Goal: Transaction & Acquisition: Obtain resource

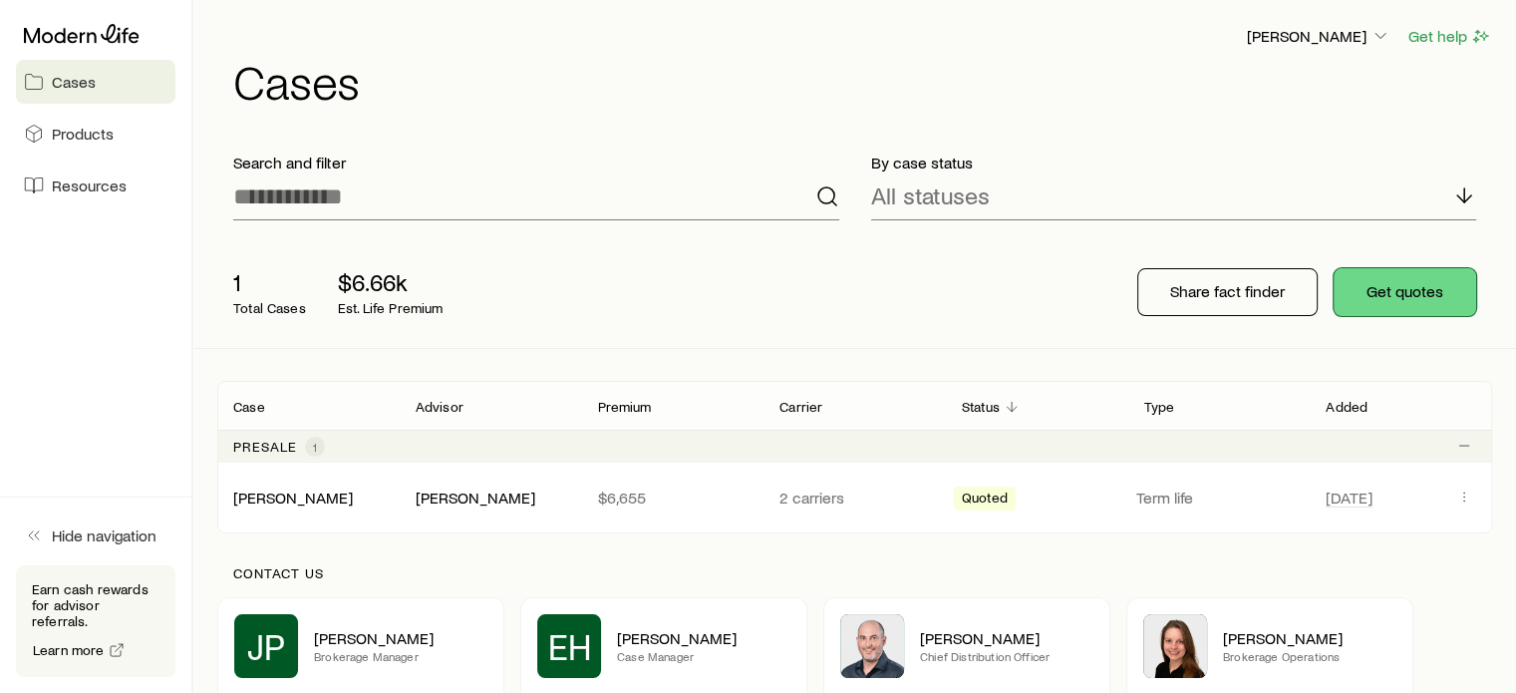
click at [1423, 289] on button "Get quotes" at bounding box center [1404, 292] width 143 height 48
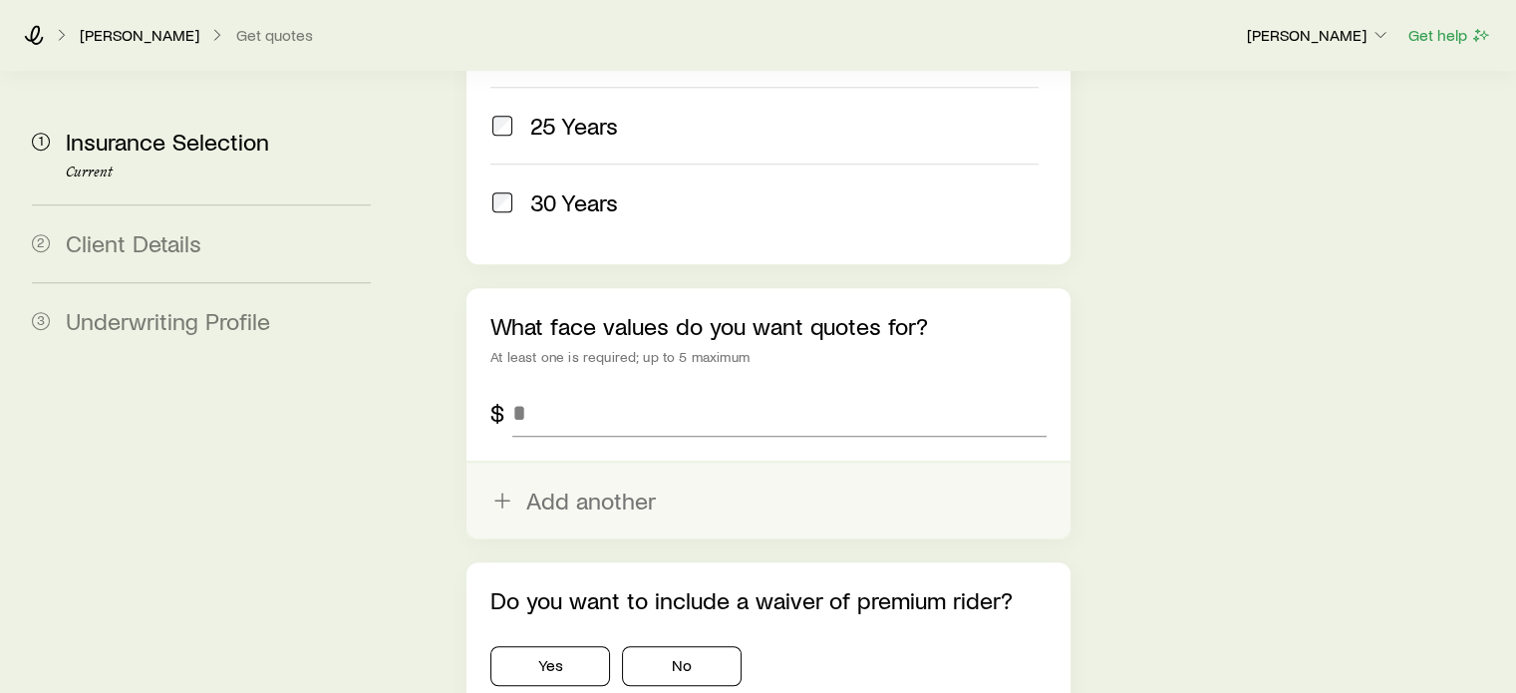
scroll to position [1196, 0]
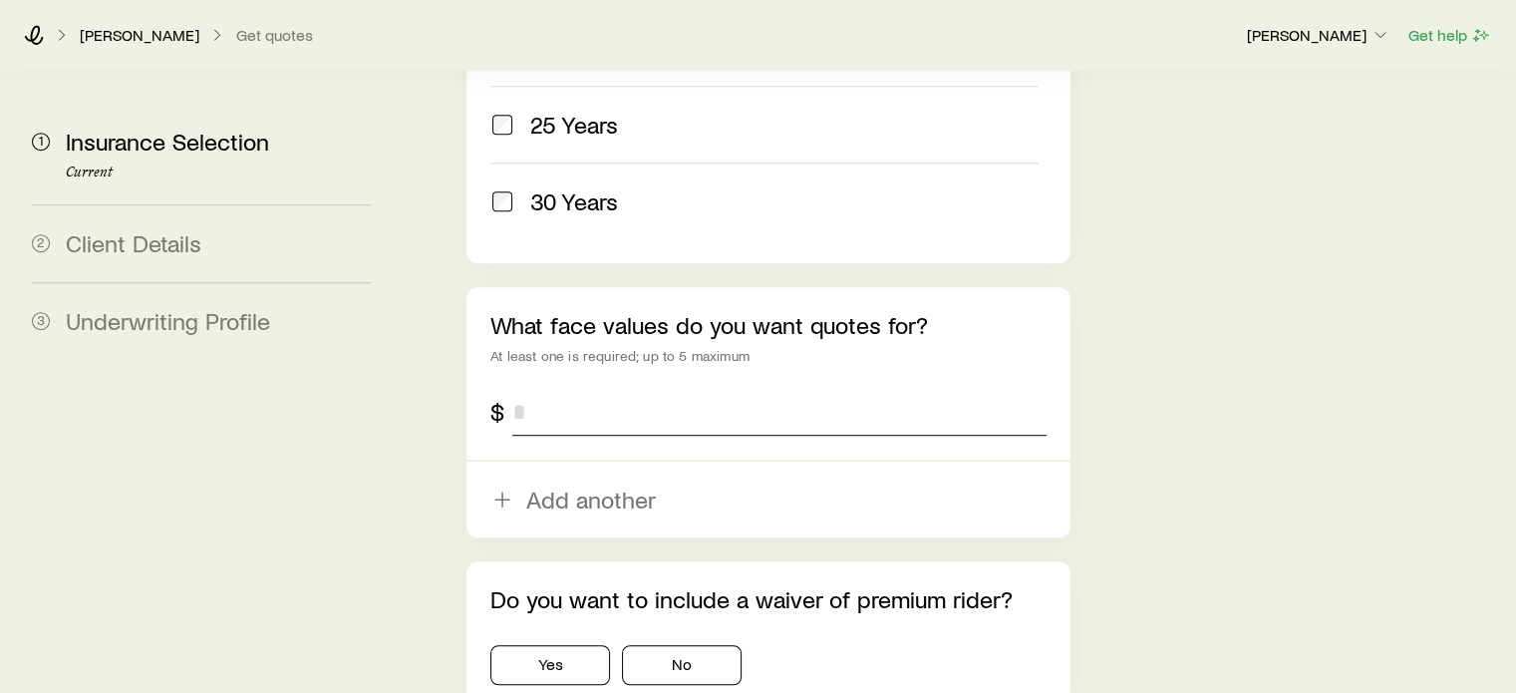
click at [562, 388] on input "tel" at bounding box center [778, 412] width 533 height 48
click at [550, 388] on input "tel" at bounding box center [778, 412] width 533 height 48
type input "*******"
click at [678, 645] on button "No" at bounding box center [682, 665] width 120 height 40
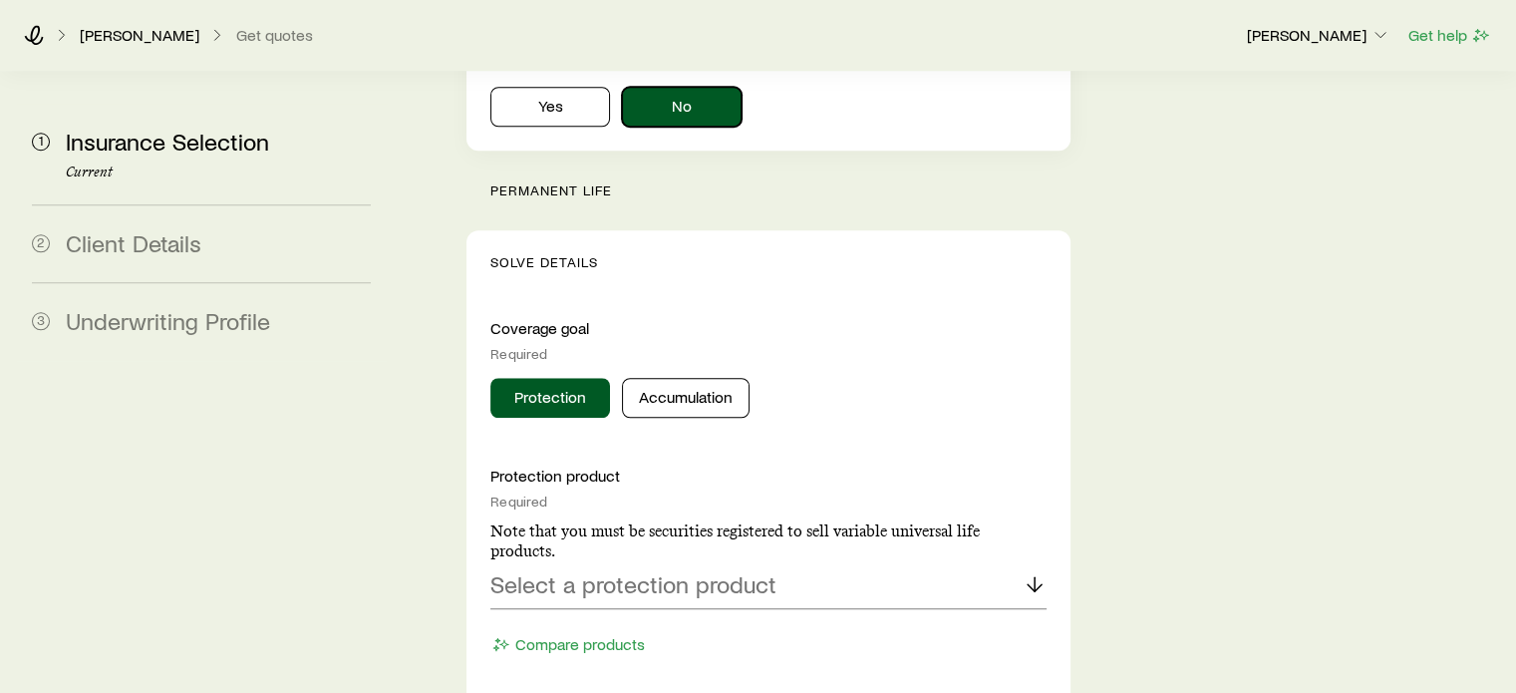
scroll to position [1794, 0]
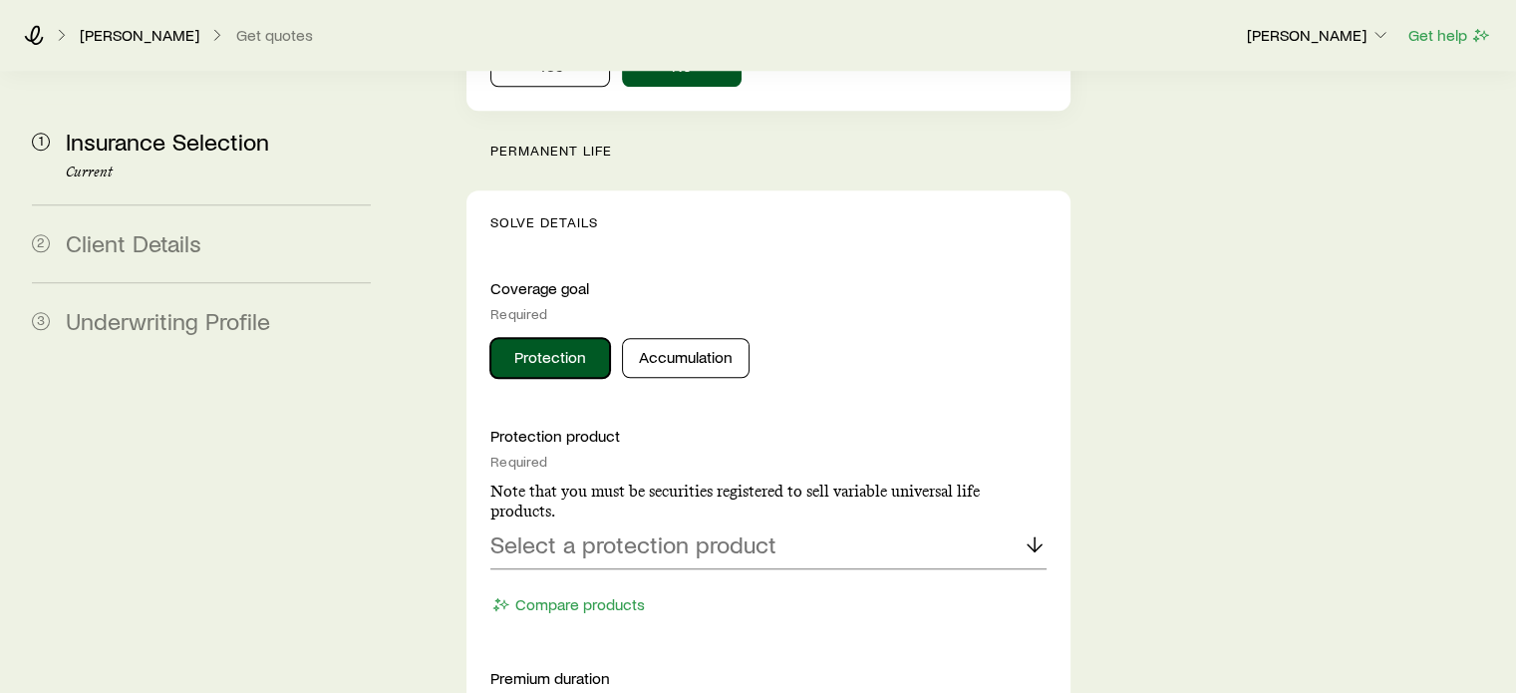
click at [539, 338] on button "Protection" at bounding box center [550, 358] width 120 height 40
click at [842, 521] on div "Select a protection product" at bounding box center [767, 545] width 555 height 48
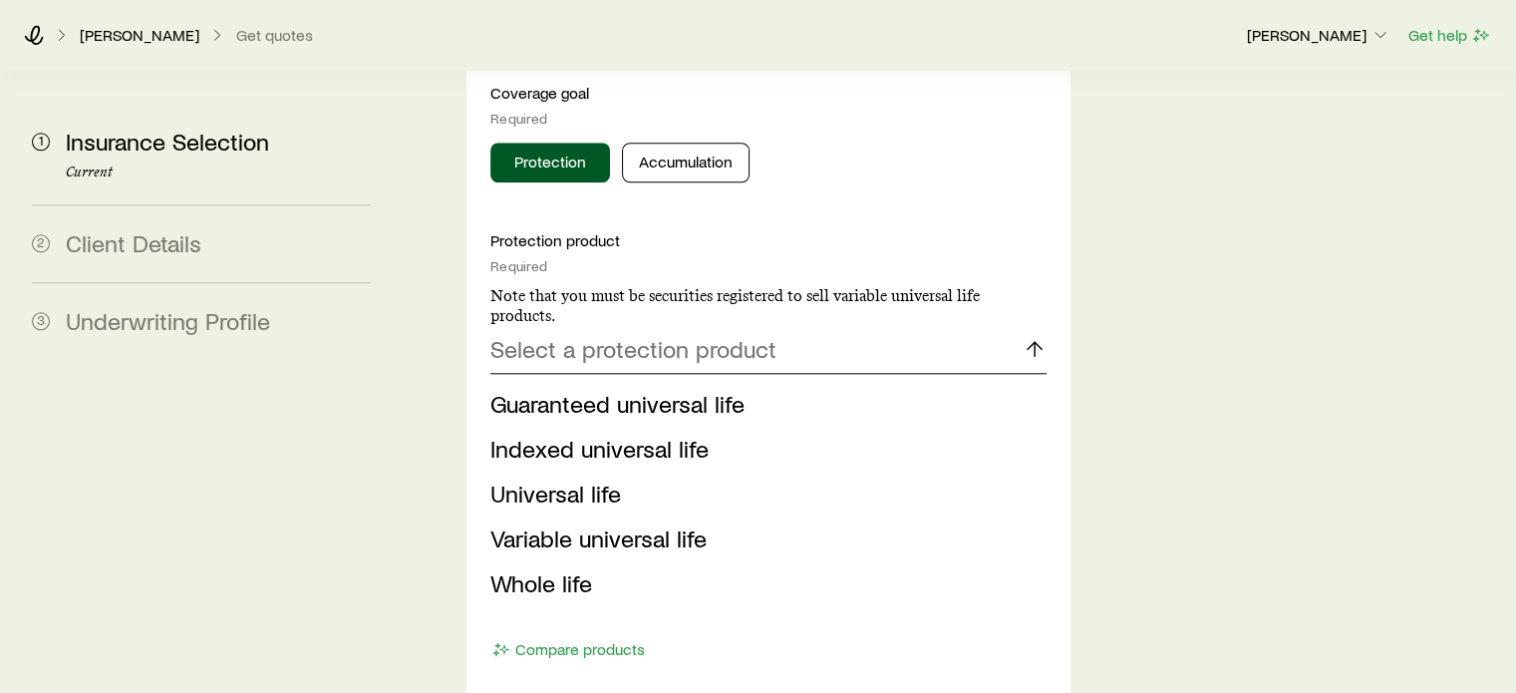
scroll to position [1993, 0]
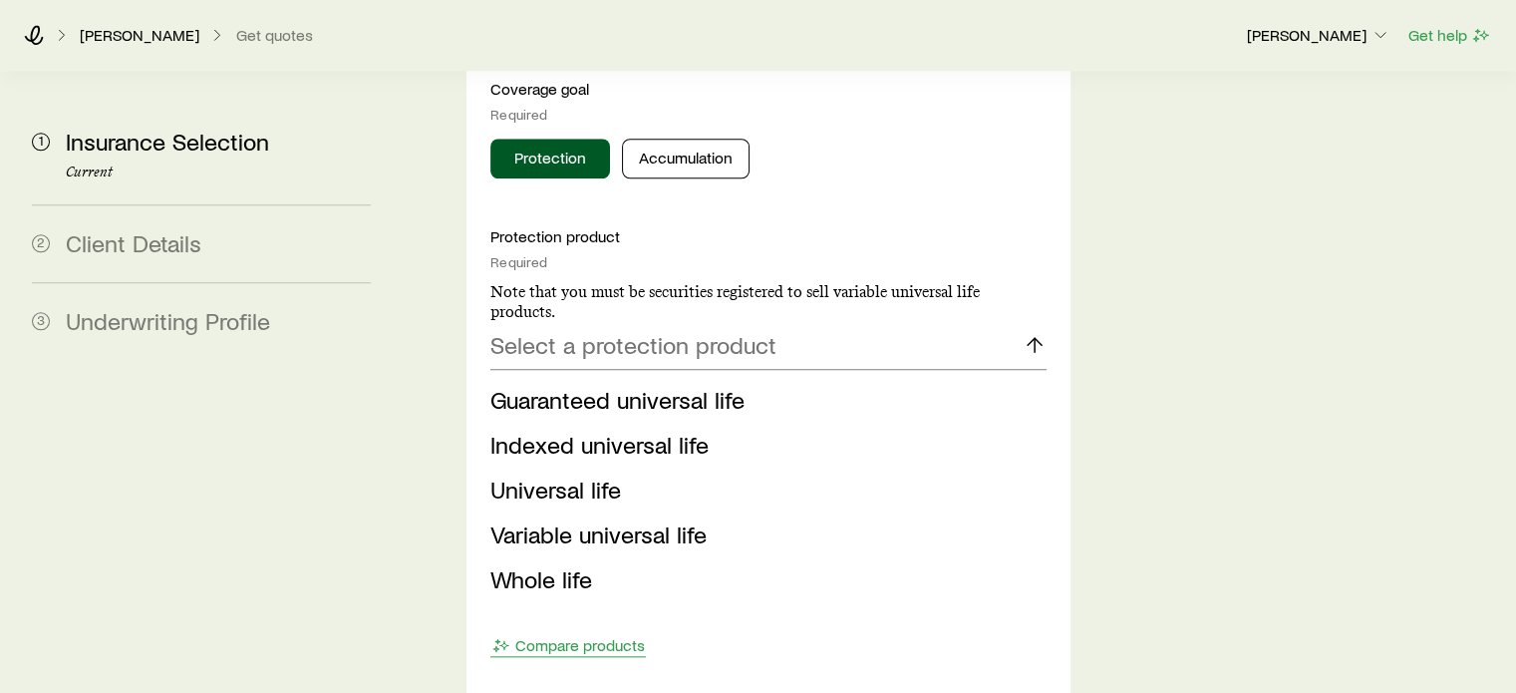
click at [640, 385] on span "Guaranteed universal life" at bounding box center [617, 399] width 254 height 29
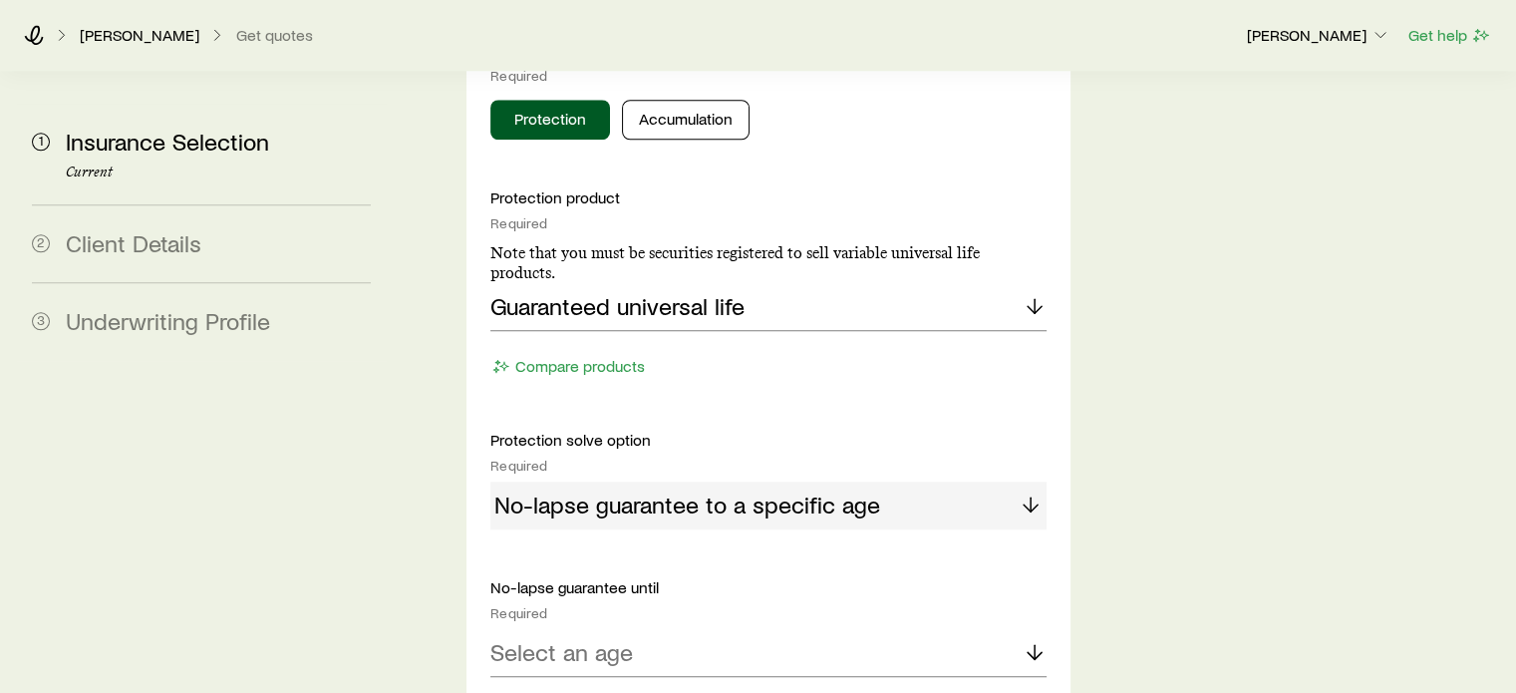
scroll to position [2192, 0]
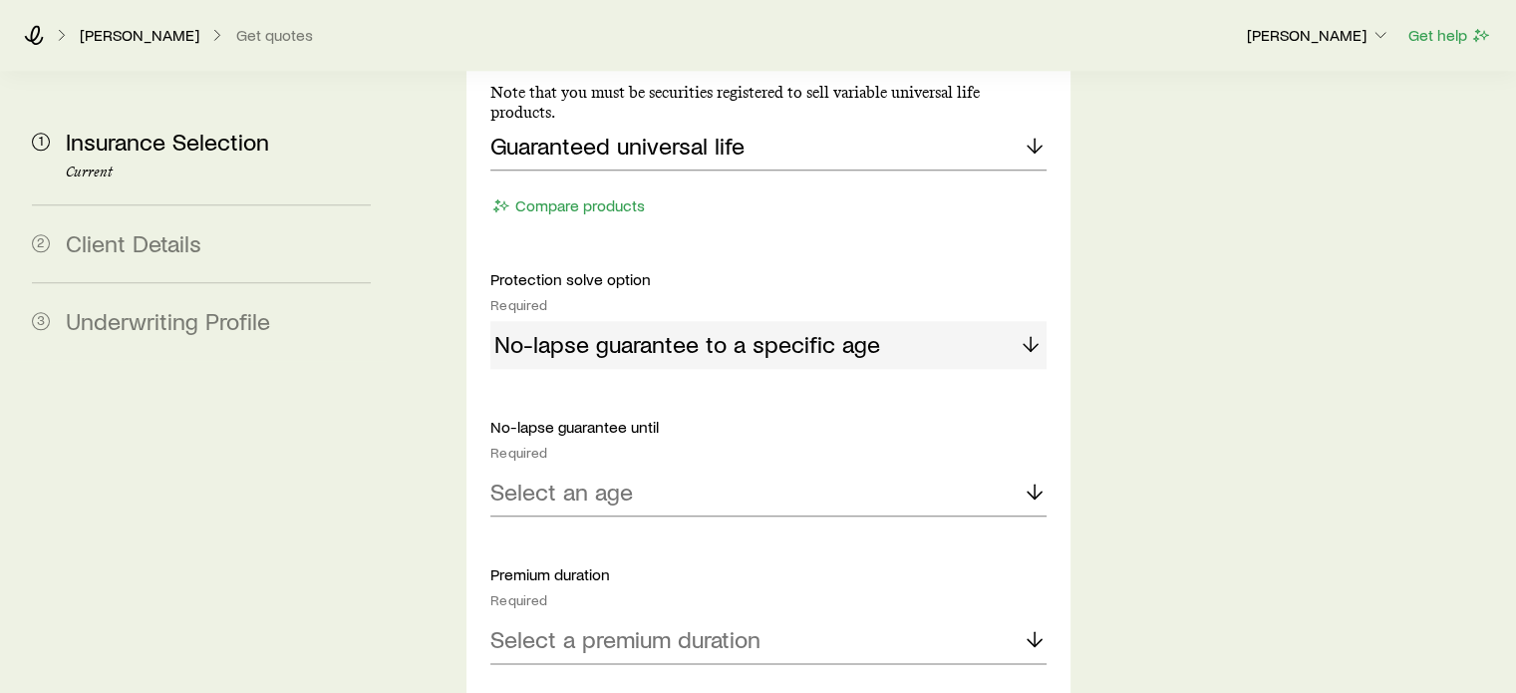
click at [1015, 321] on div "No-lapse guarantee to a specific age" at bounding box center [767, 345] width 555 height 48
click at [734, 468] on div "Select an age" at bounding box center [767, 492] width 555 height 48
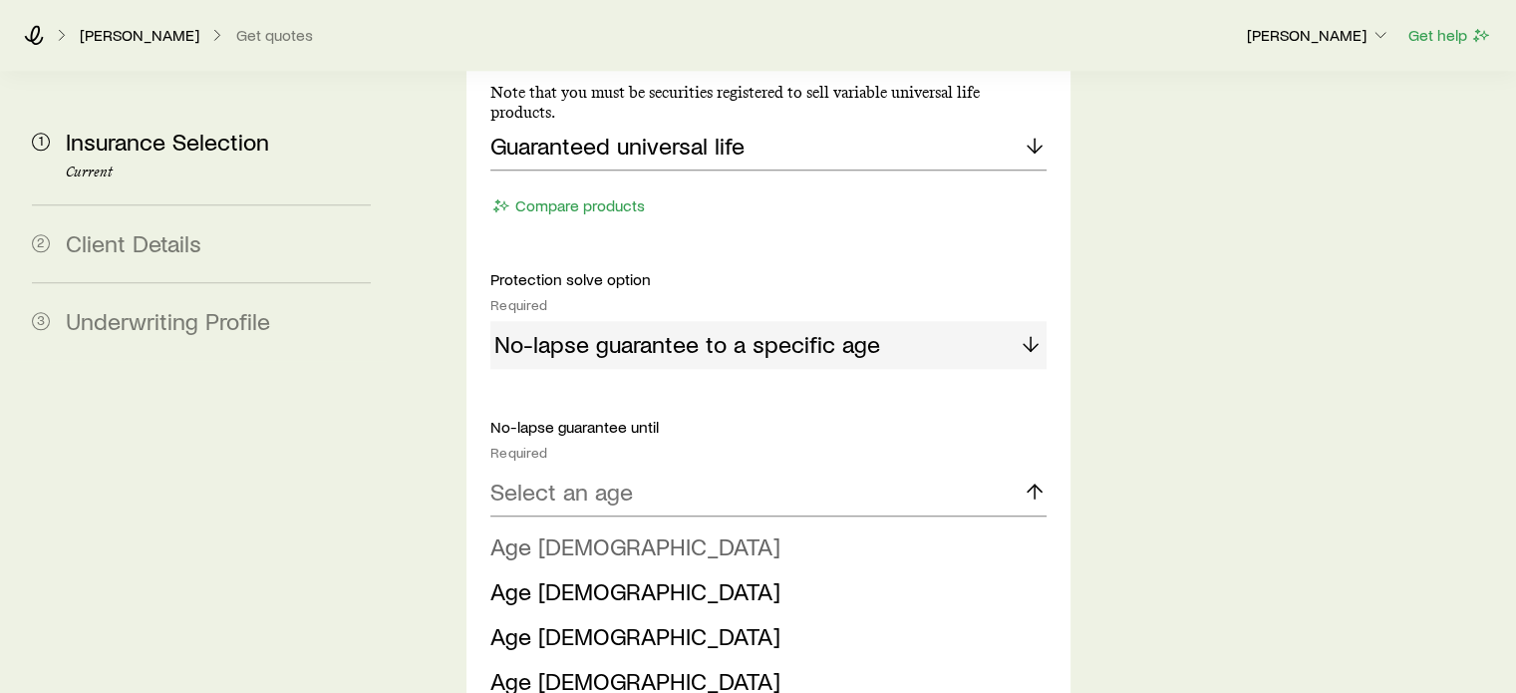
click at [706, 524] on li "Age [DEMOGRAPHIC_DATA]" at bounding box center [761, 546] width 543 height 45
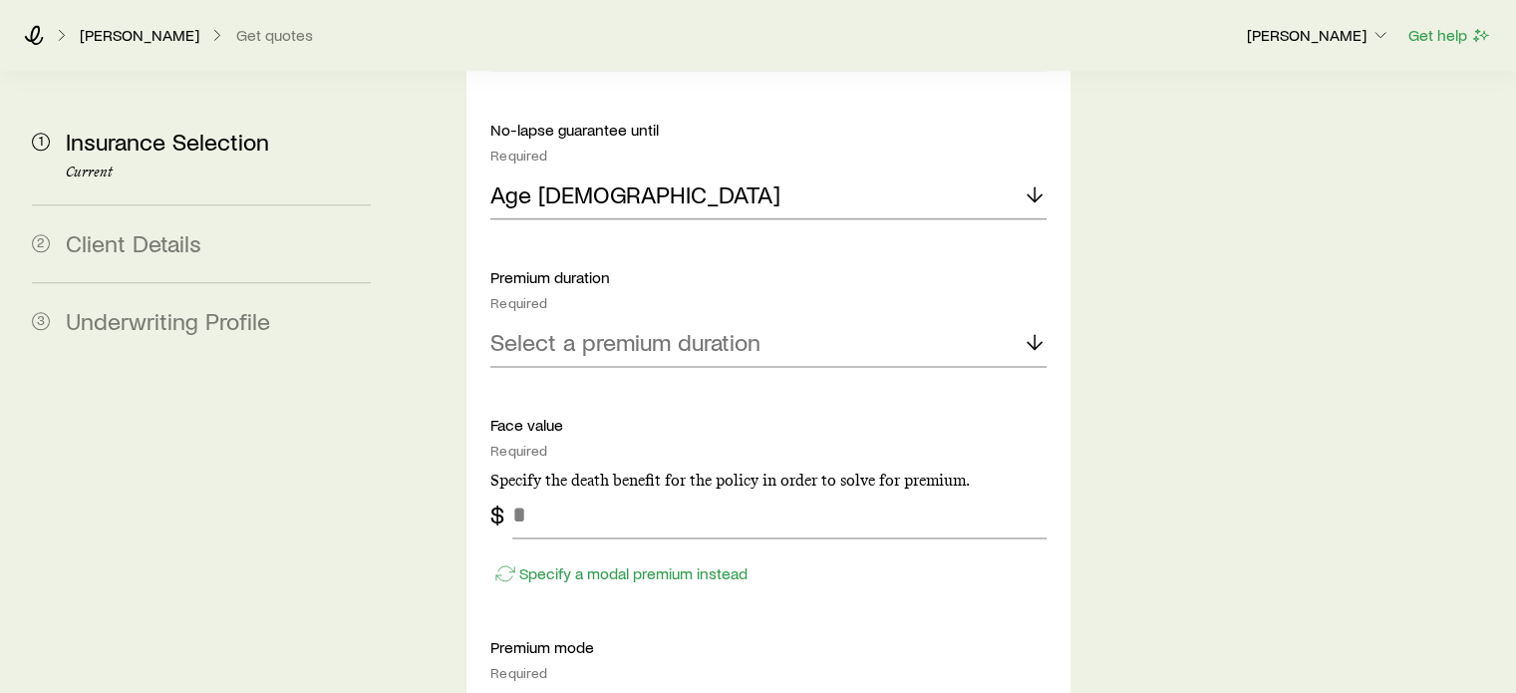
scroll to position [2491, 0]
click at [749, 326] on p "Select a premium duration" at bounding box center [625, 340] width 270 height 28
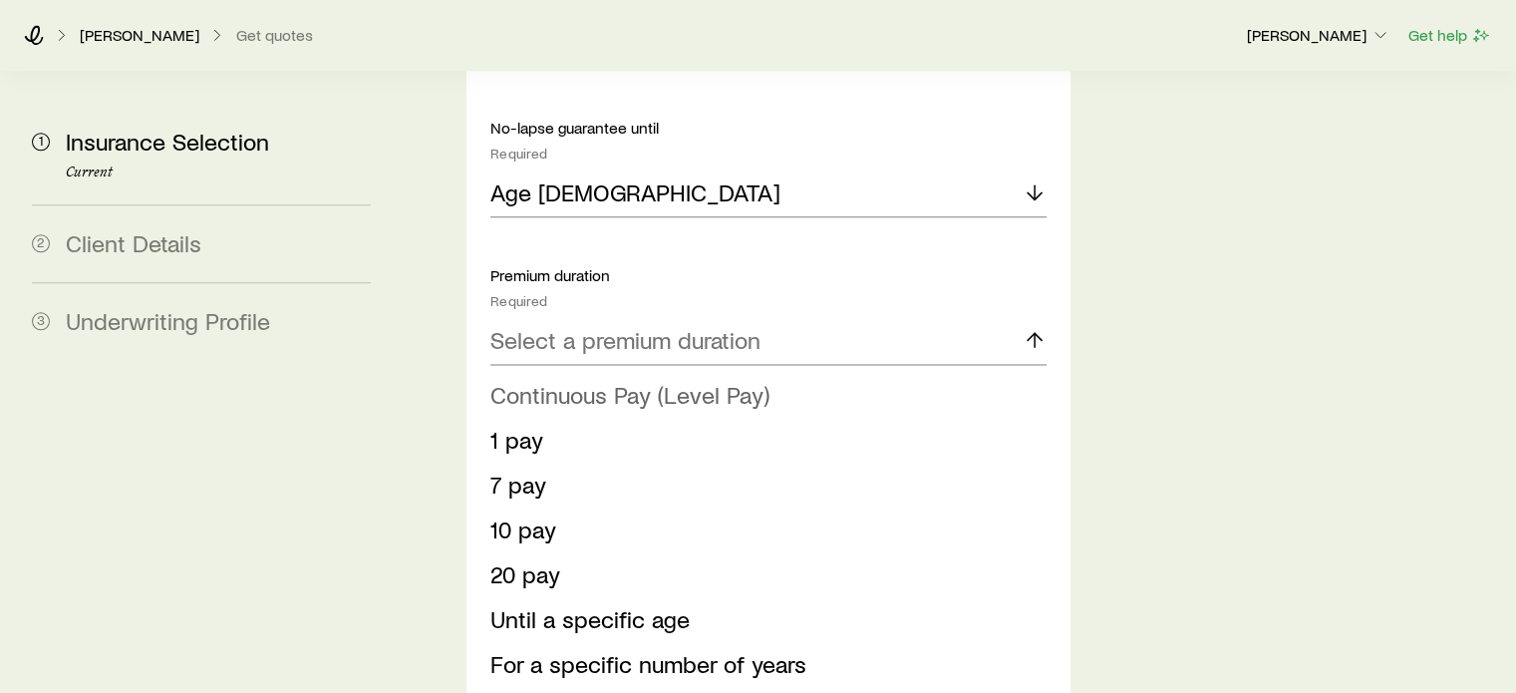
click at [740, 380] on span "Continuous Pay (Level Pay)" at bounding box center [629, 394] width 279 height 29
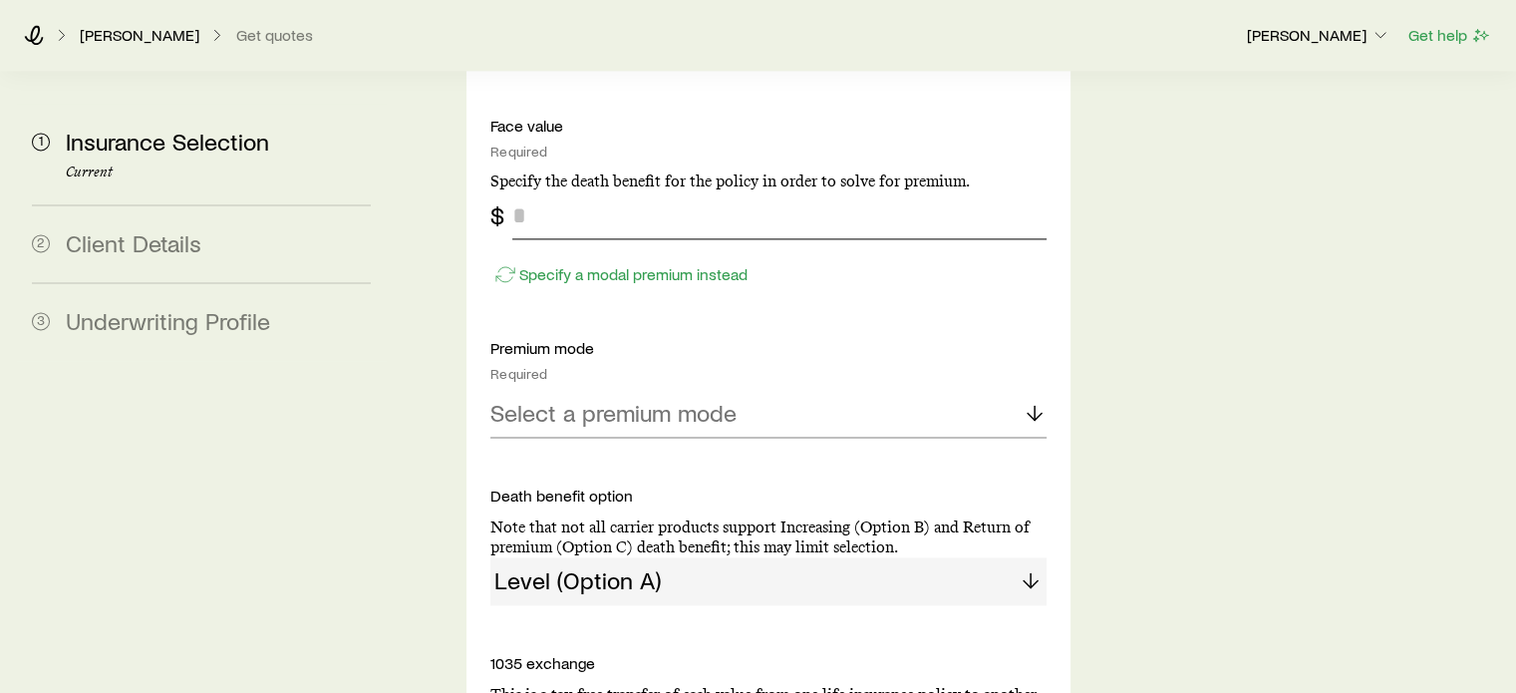
scroll to position [2790, 0]
click at [634, 189] on input "tel" at bounding box center [778, 213] width 533 height 48
type input "*******"
click at [694, 397] on p "Select a premium mode" at bounding box center [613, 411] width 246 height 28
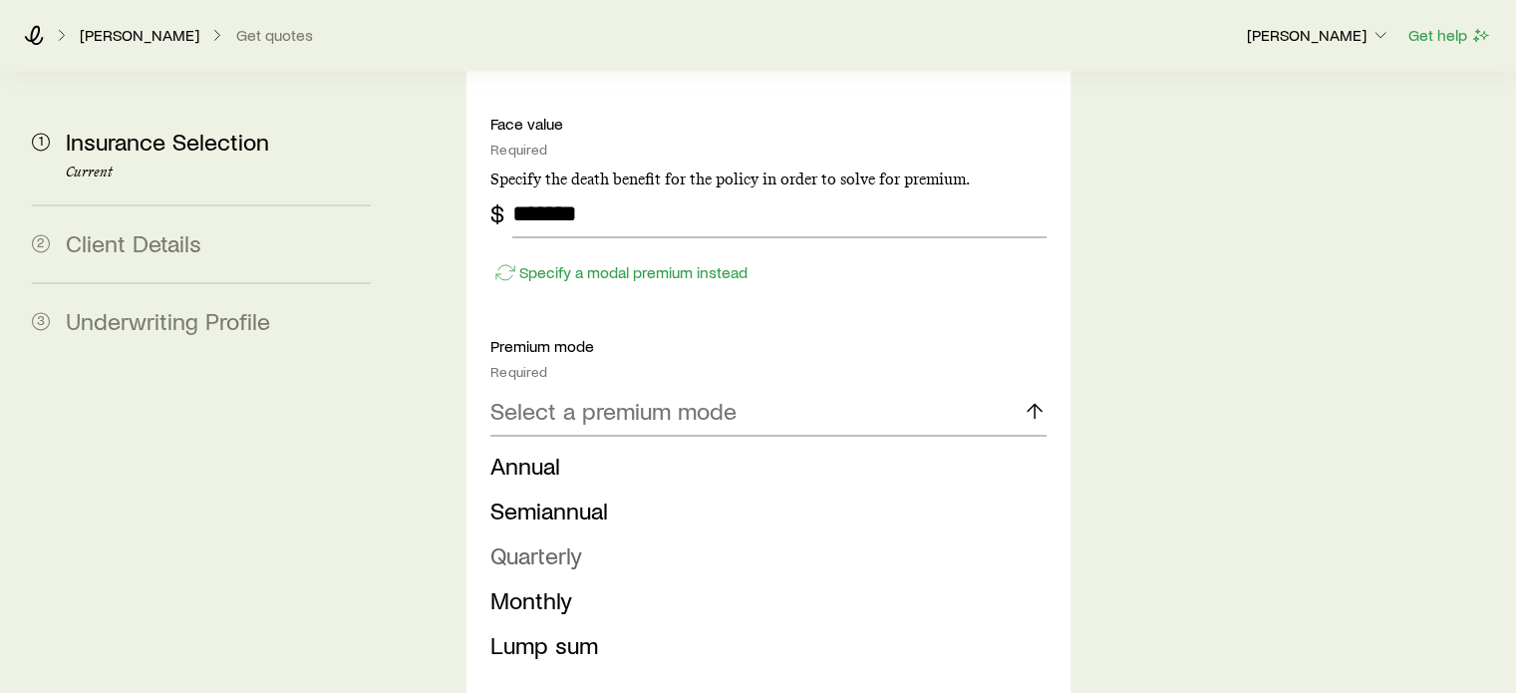
click at [672, 533] on li "Quarterly" at bounding box center [761, 555] width 543 height 45
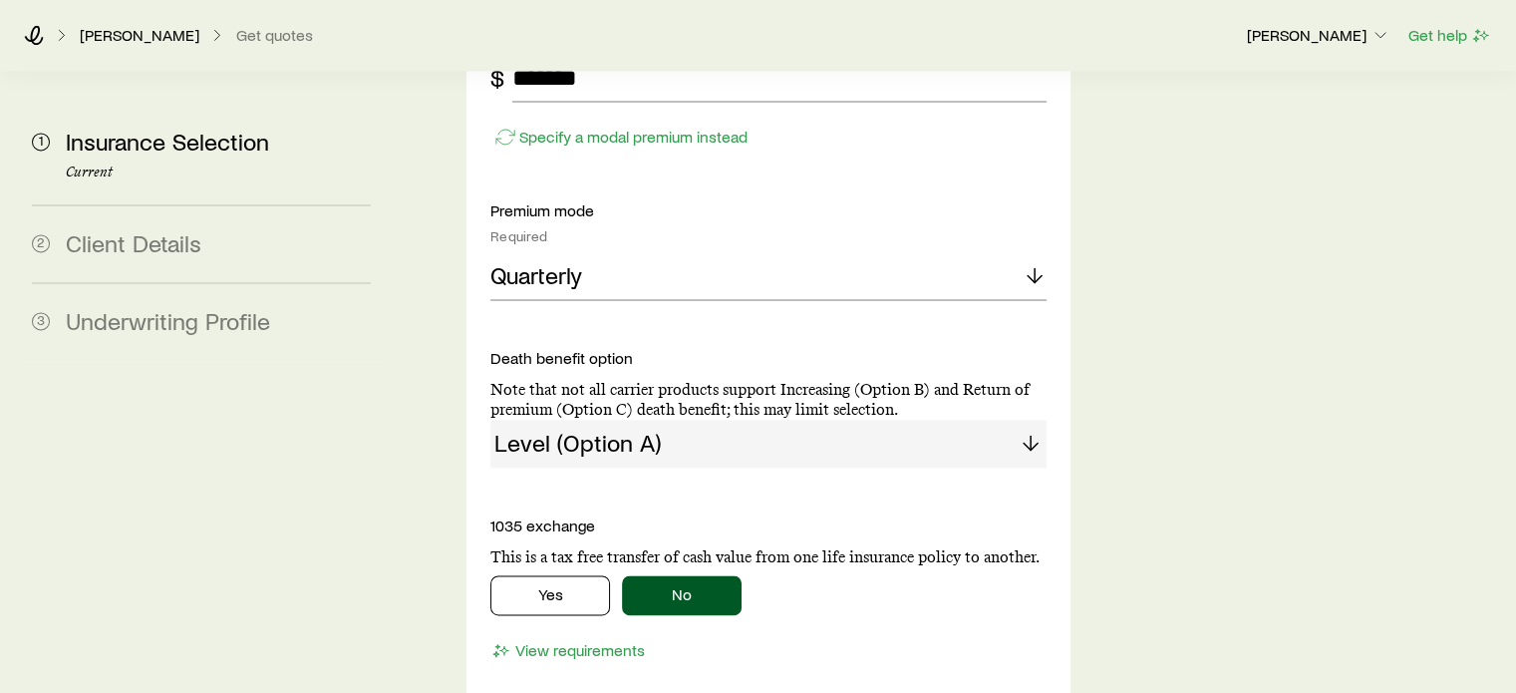
scroll to position [2990, 0]
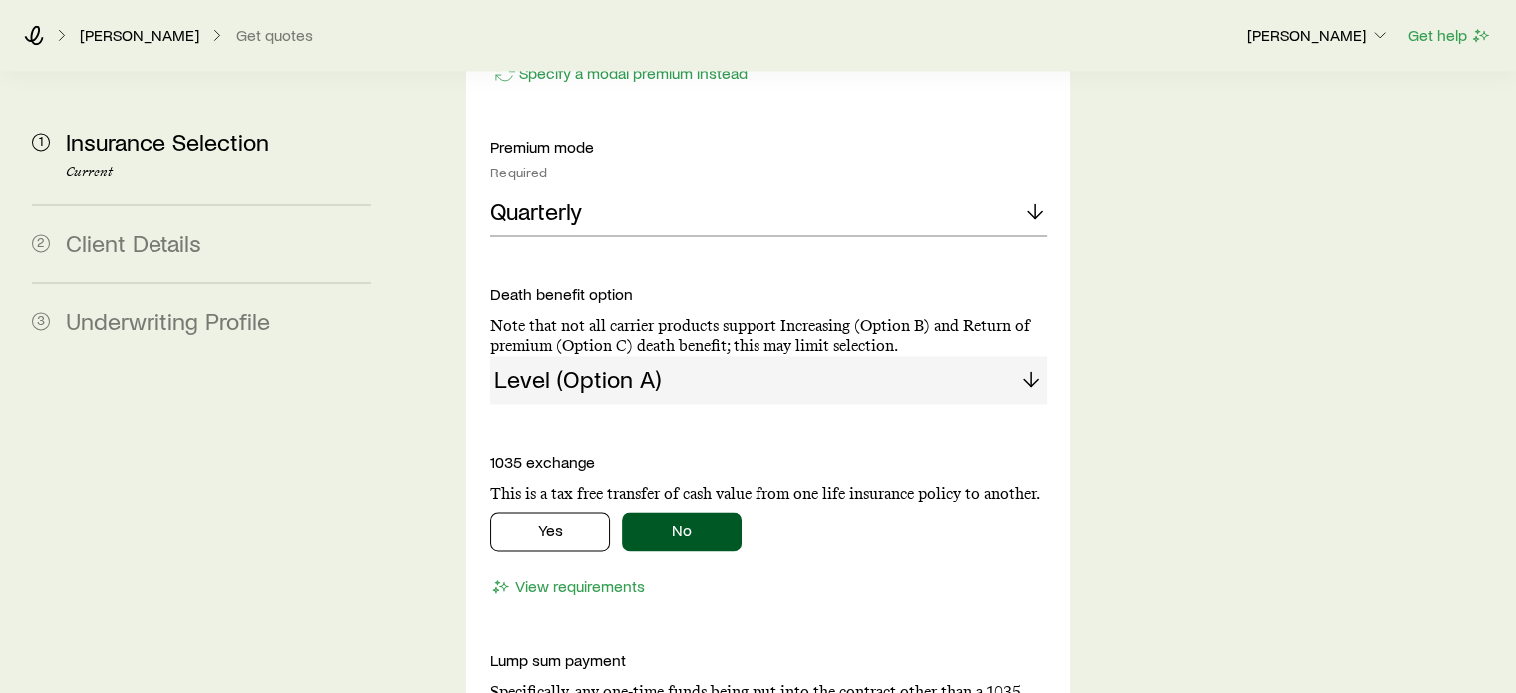
click at [708, 356] on div "Level (Option A)" at bounding box center [767, 380] width 555 height 48
click at [711, 356] on div "Level (Option A)" at bounding box center [767, 380] width 555 height 48
click at [1031, 356] on div "Level (Option A)" at bounding box center [767, 380] width 555 height 48
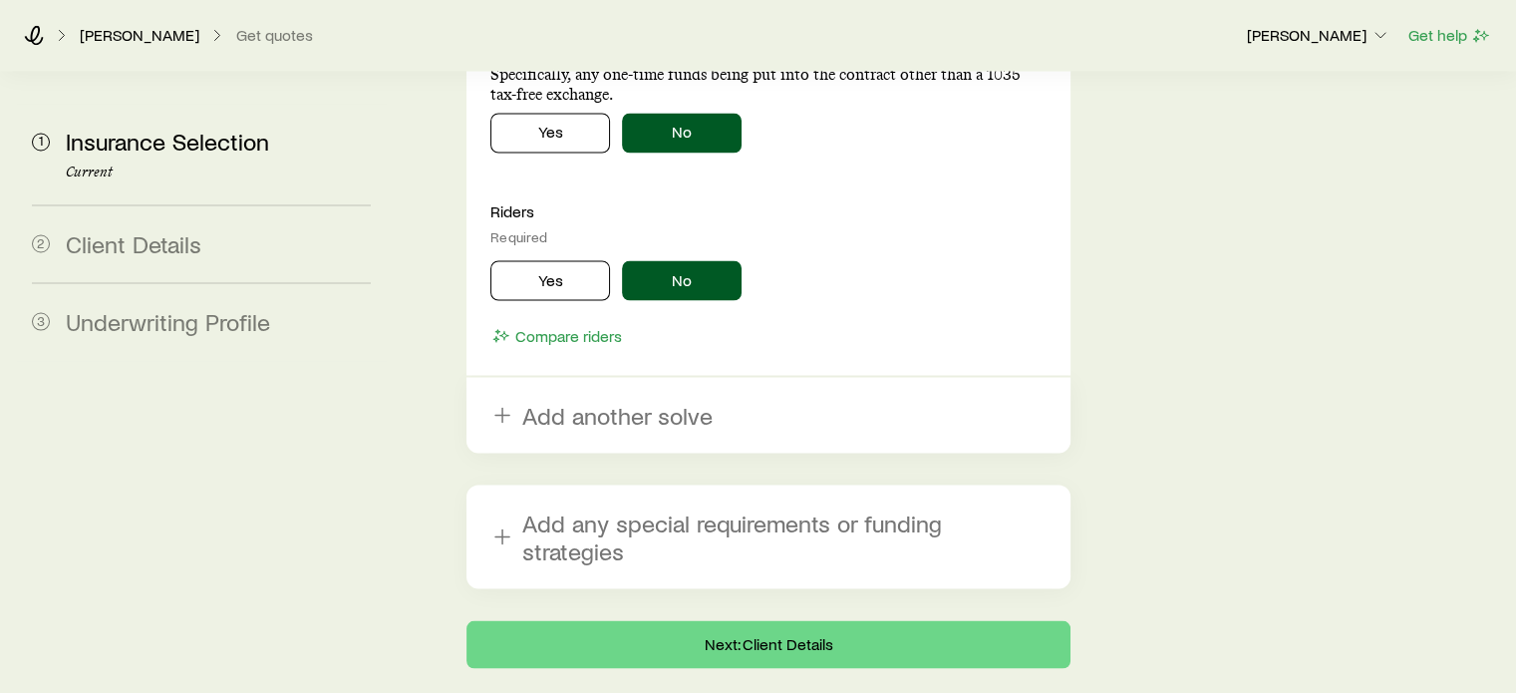
scroll to position [3609, 0]
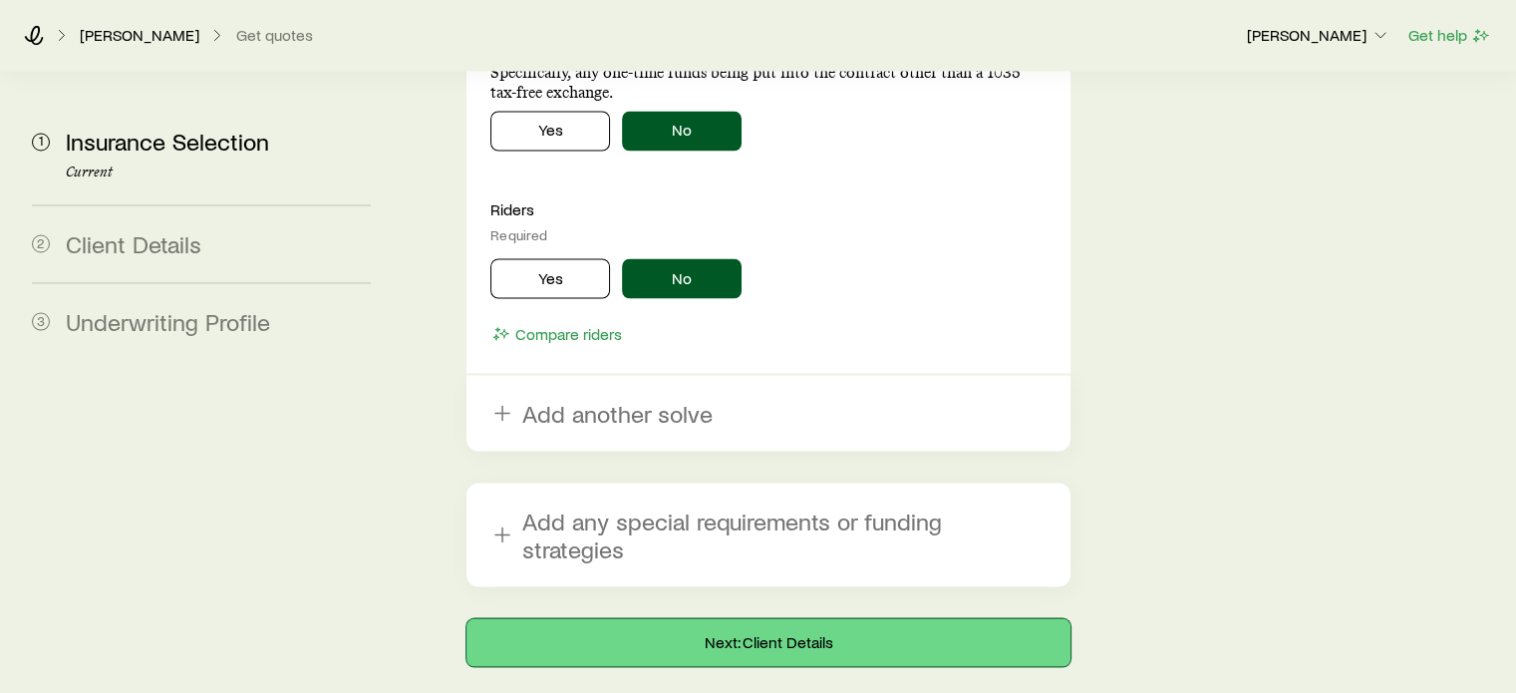
click at [774, 618] on button "Next: Client Details" at bounding box center [767, 642] width 603 height 48
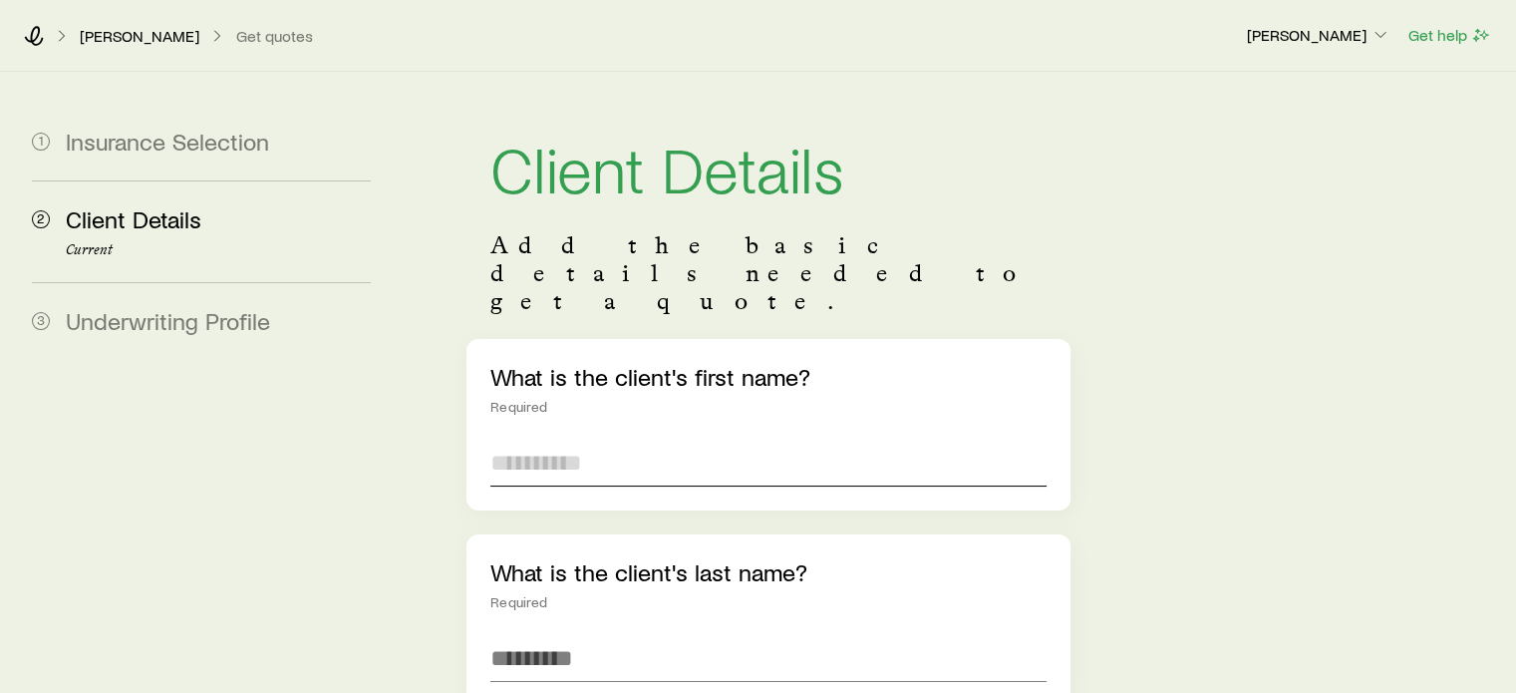
click at [665, 438] on input "text" at bounding box center [767, 462] width 555 height 48
type input "*****"
click at [538, 634] on input "text" at bounding box center [767, 658] width 555 height 48
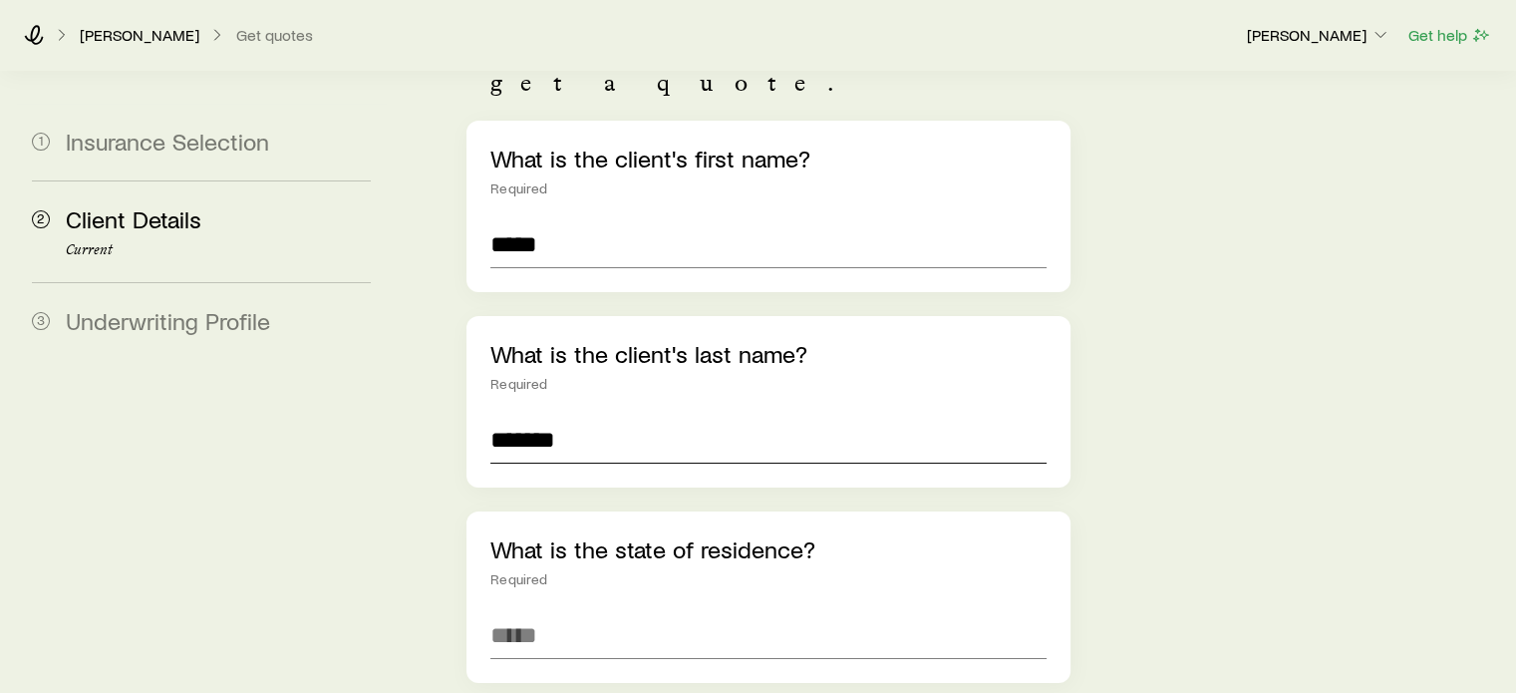
scroll to position [299, 0]
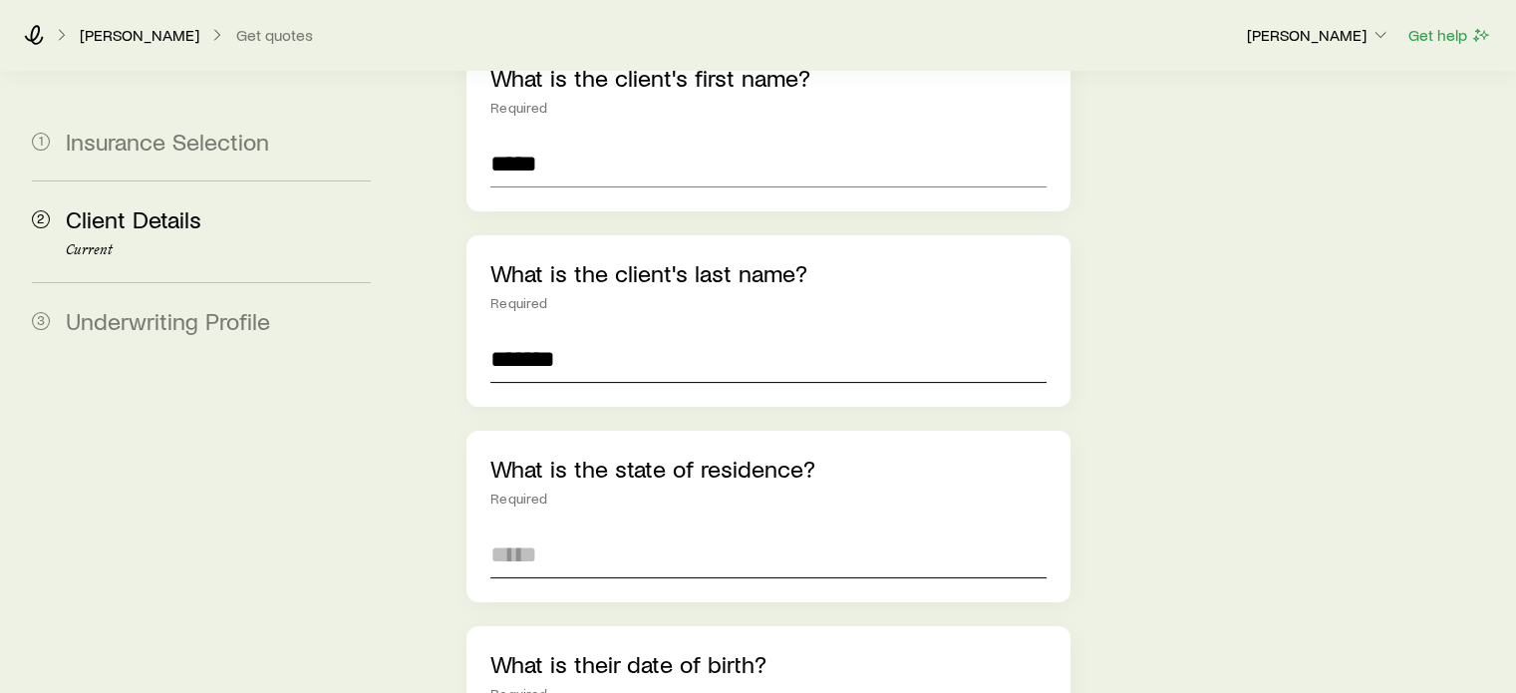
type input "*******"
click at [628, 530] on input at bounding box center [767, 554] width 555 height 48
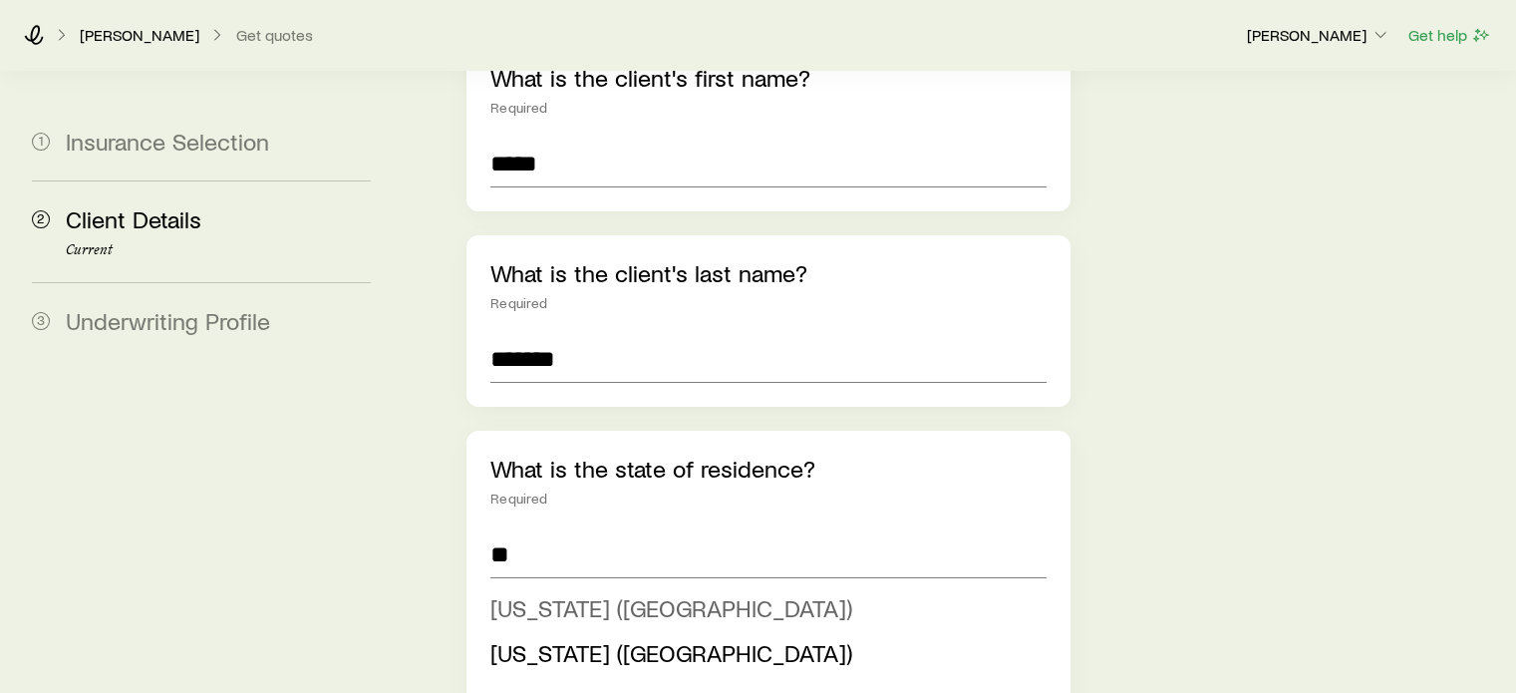
click at [593, 593] on span "[US_STATE] ([GEOGRAPHIC_DATA])" at bounding box center [671, 607] width 362 height 29
type input "**********"
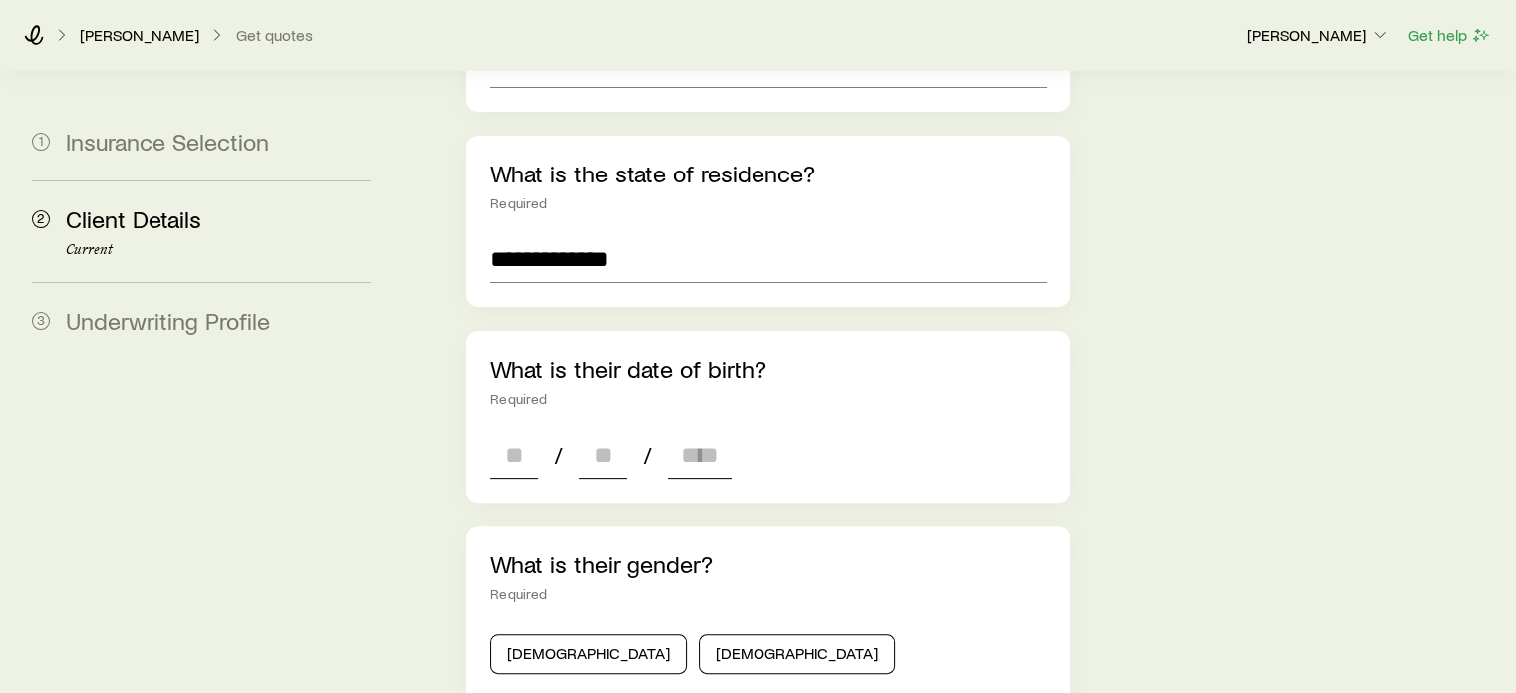
scroll to position [598, 0]
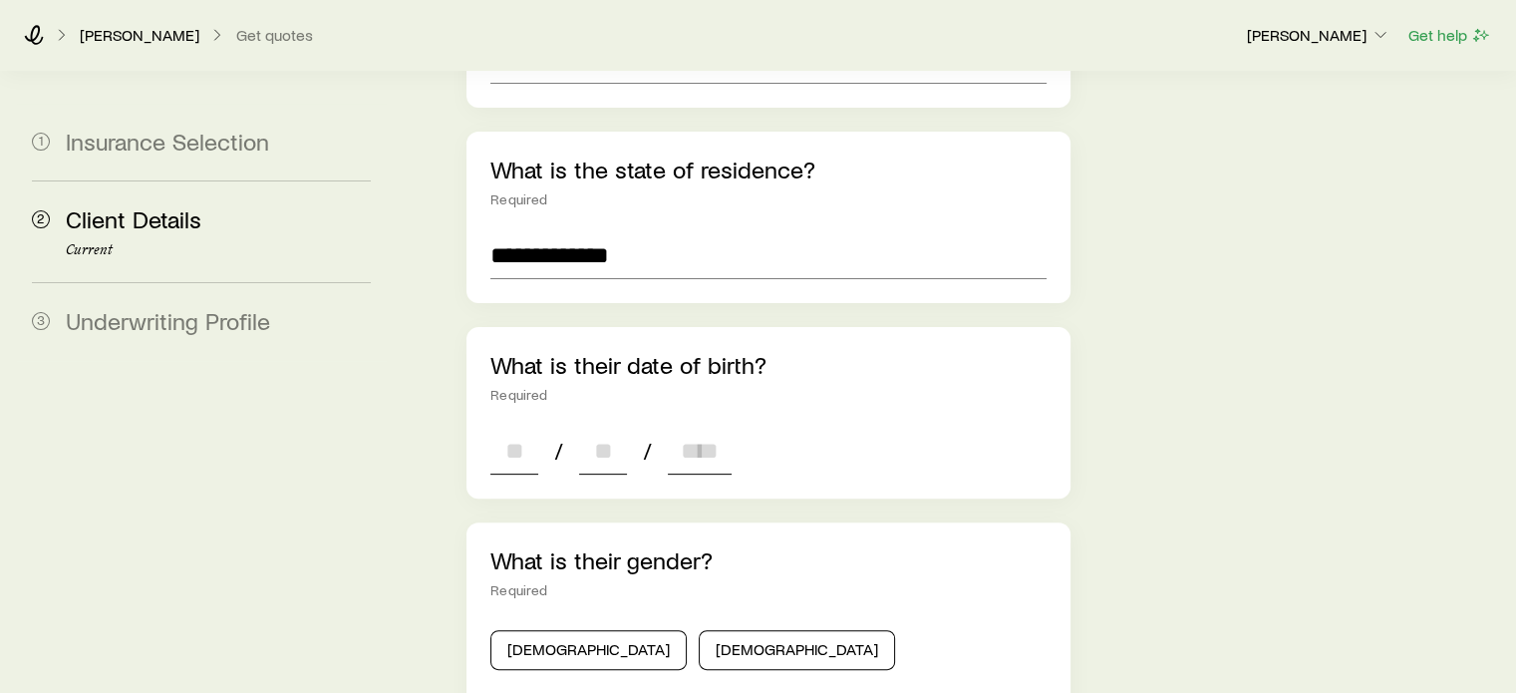
click at [511, 427] on input at bounding box center [514, 451] width 48 height 48
type input "**"
type input "****"
type input "*"
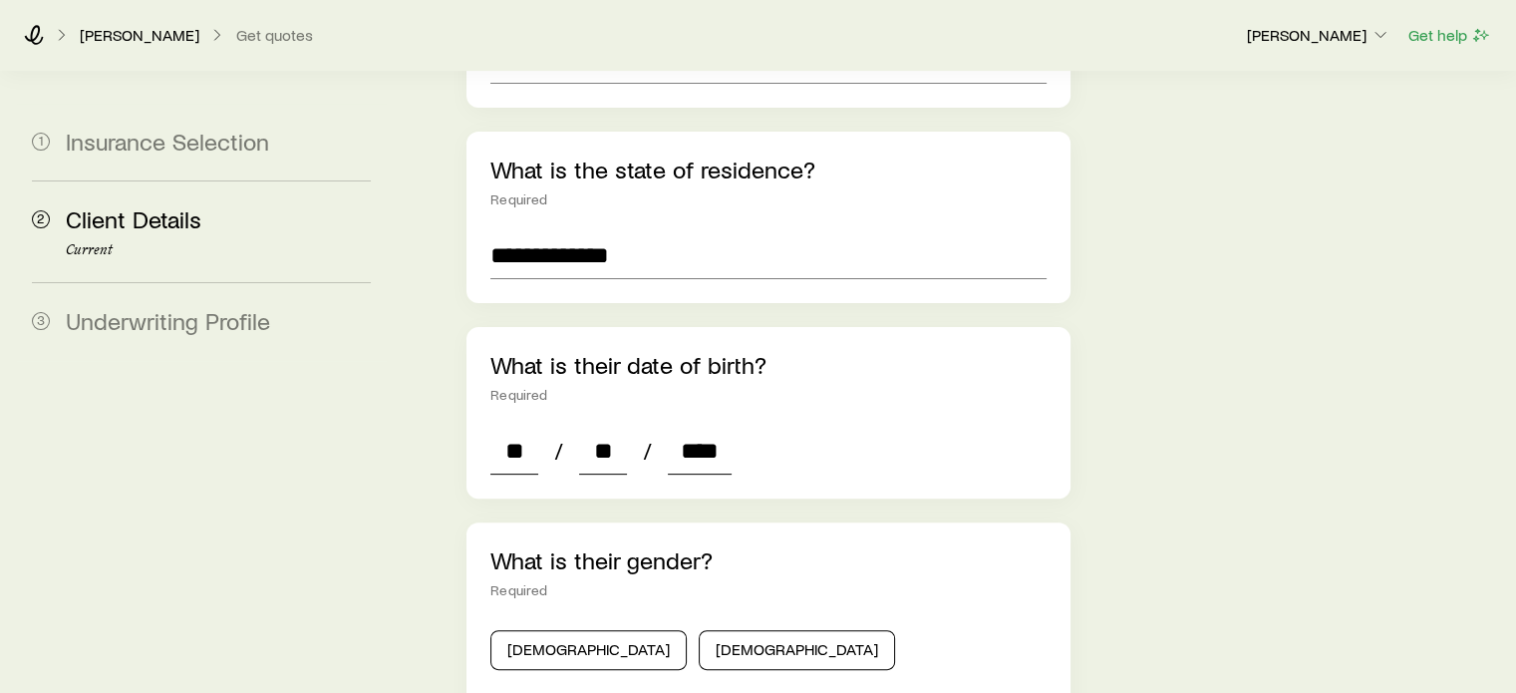
type input "*"
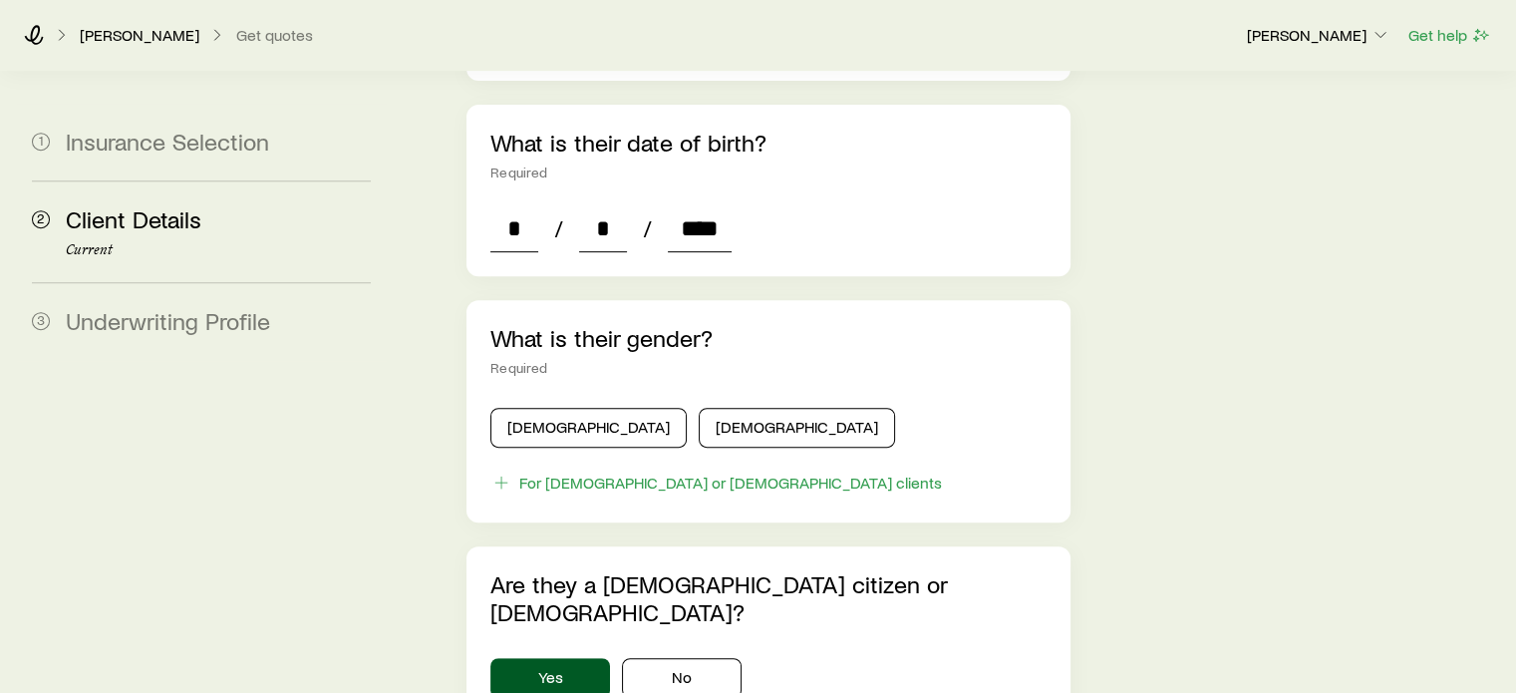
scroll to position [897, 0]
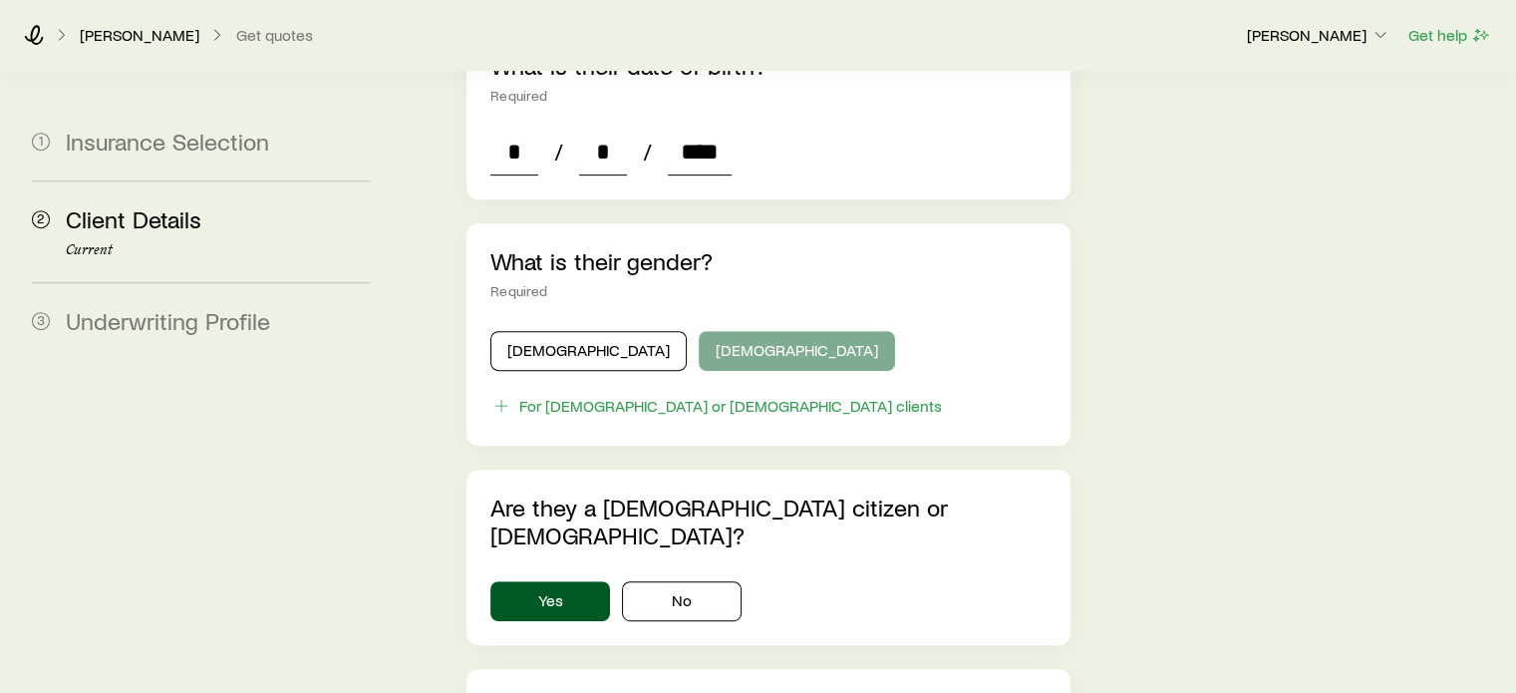
type input "****"
click at [699, 331] on button "[DEMOGRAPHIC_DATA]" at bounding box center [797, 351] width 196 height 40
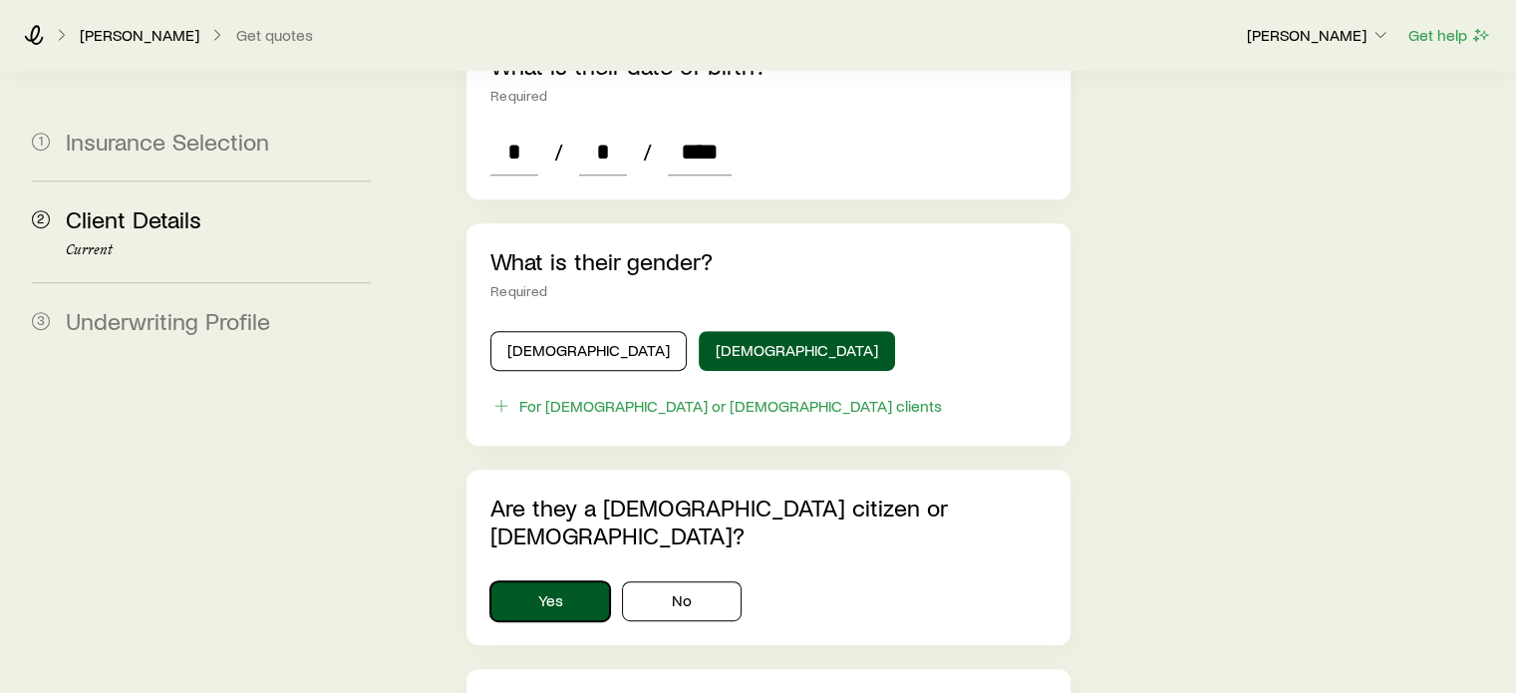
click at [540, 581] on button "Yes" at bounding box center [550, 601] width 120 height 40
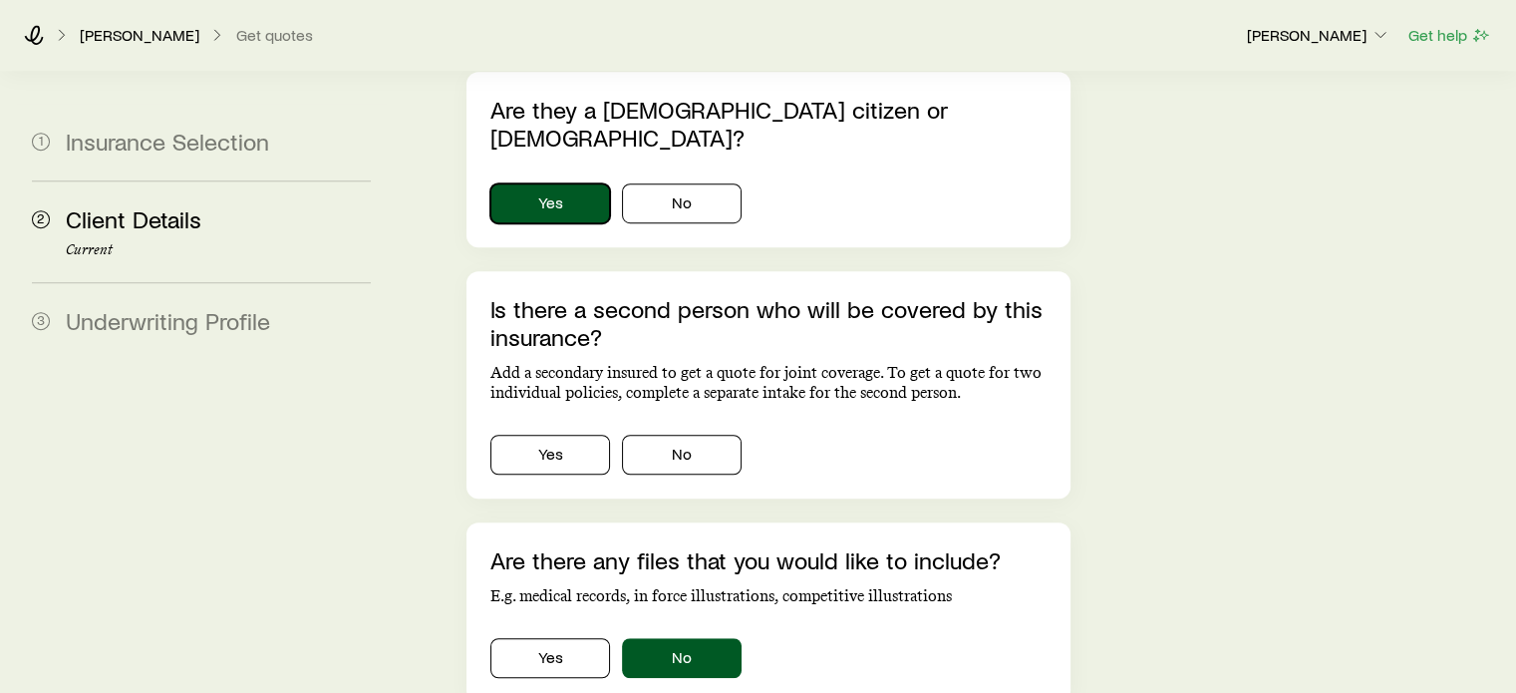
scroll to position [1296, 0]
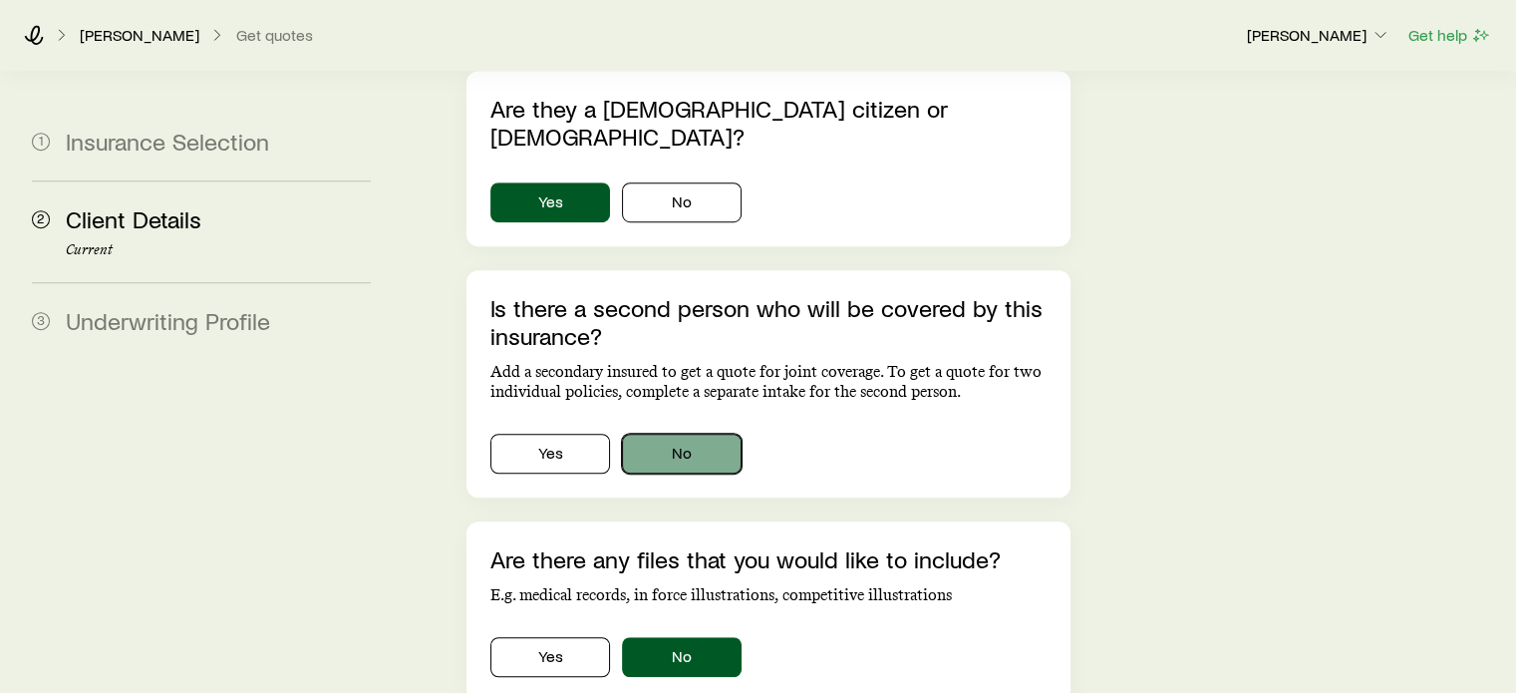
click at [663, 434] on button "No" at bounding box center [682, 454] width 120 height 40
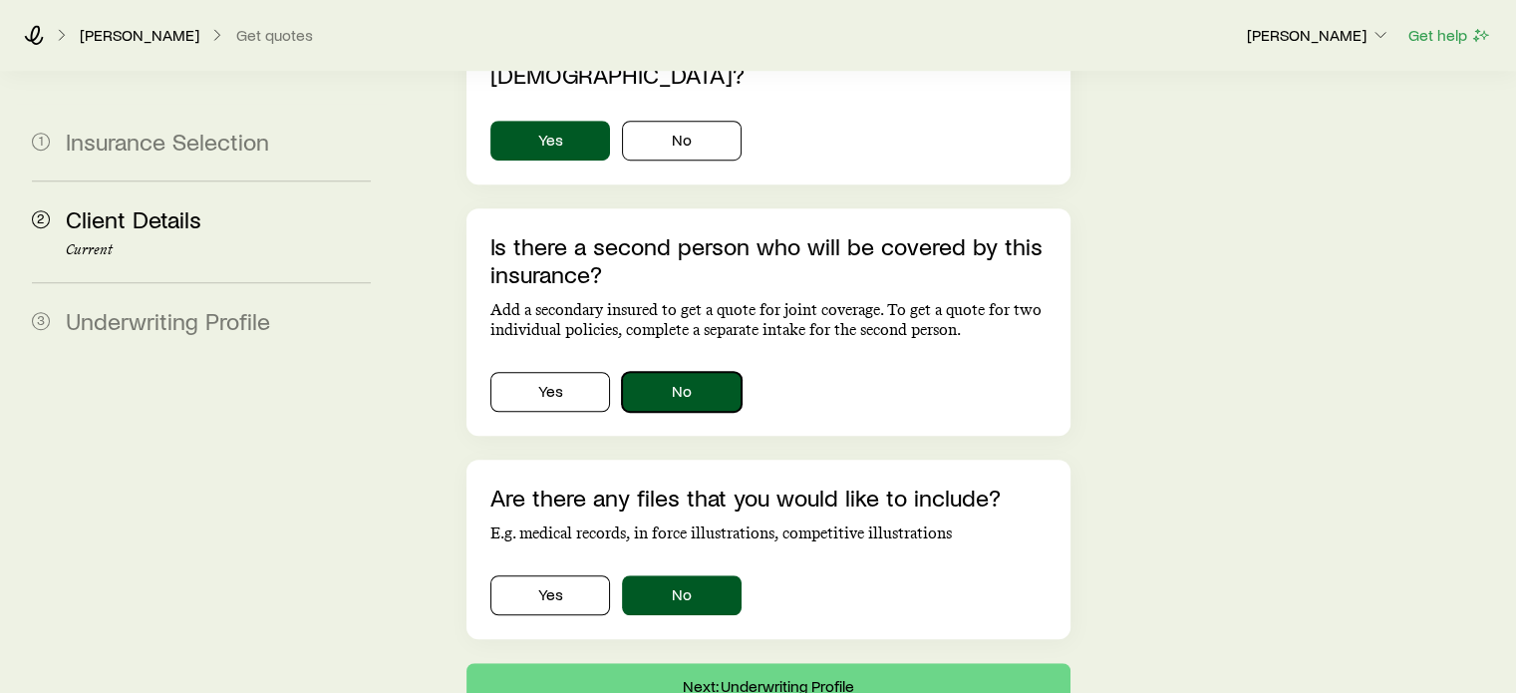
scroll to position [1426, 0]
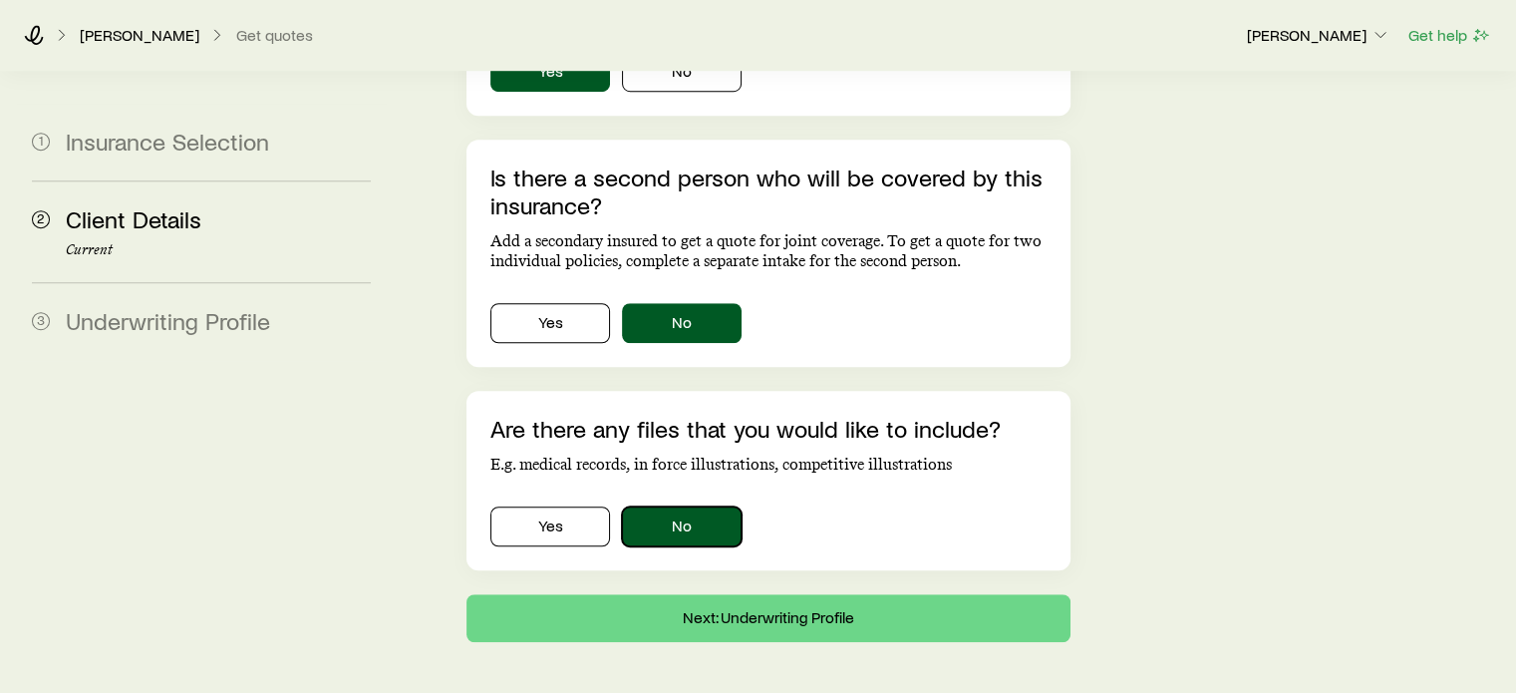
click at [662, 506] on button "No" at bounding box center [682, 526] width 120 height 40
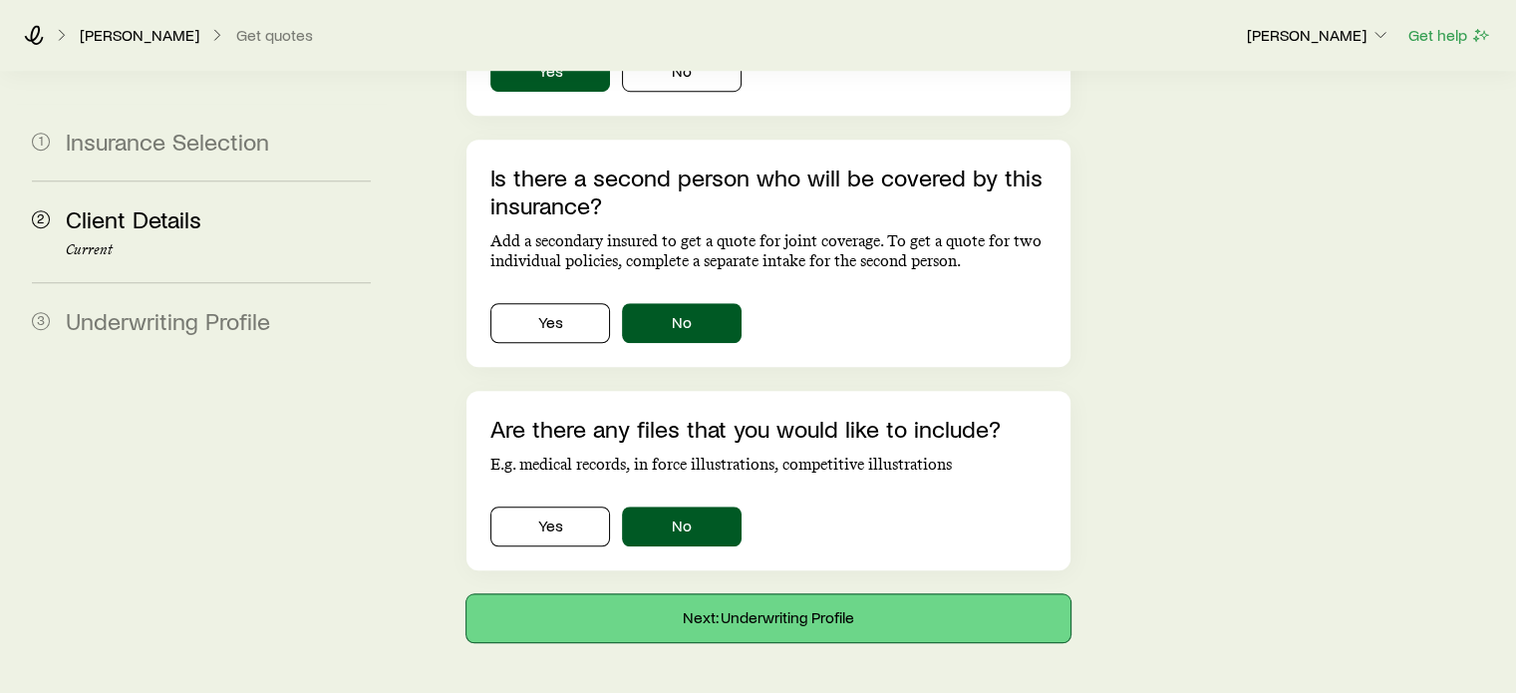
click at [799, 594] on button "Next: Underwriting Profile" at bounding box center [767, 618] width 603 height 48
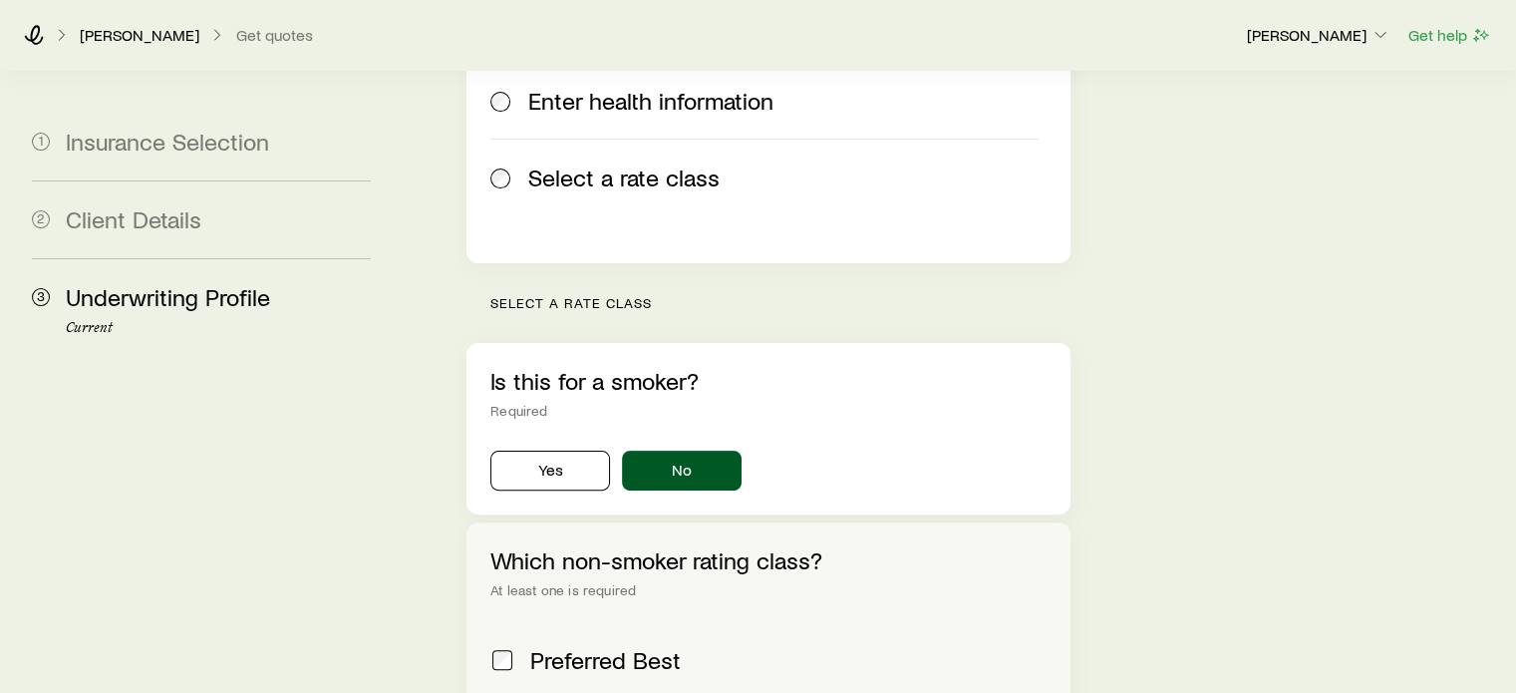
scroll to position [797, 0]
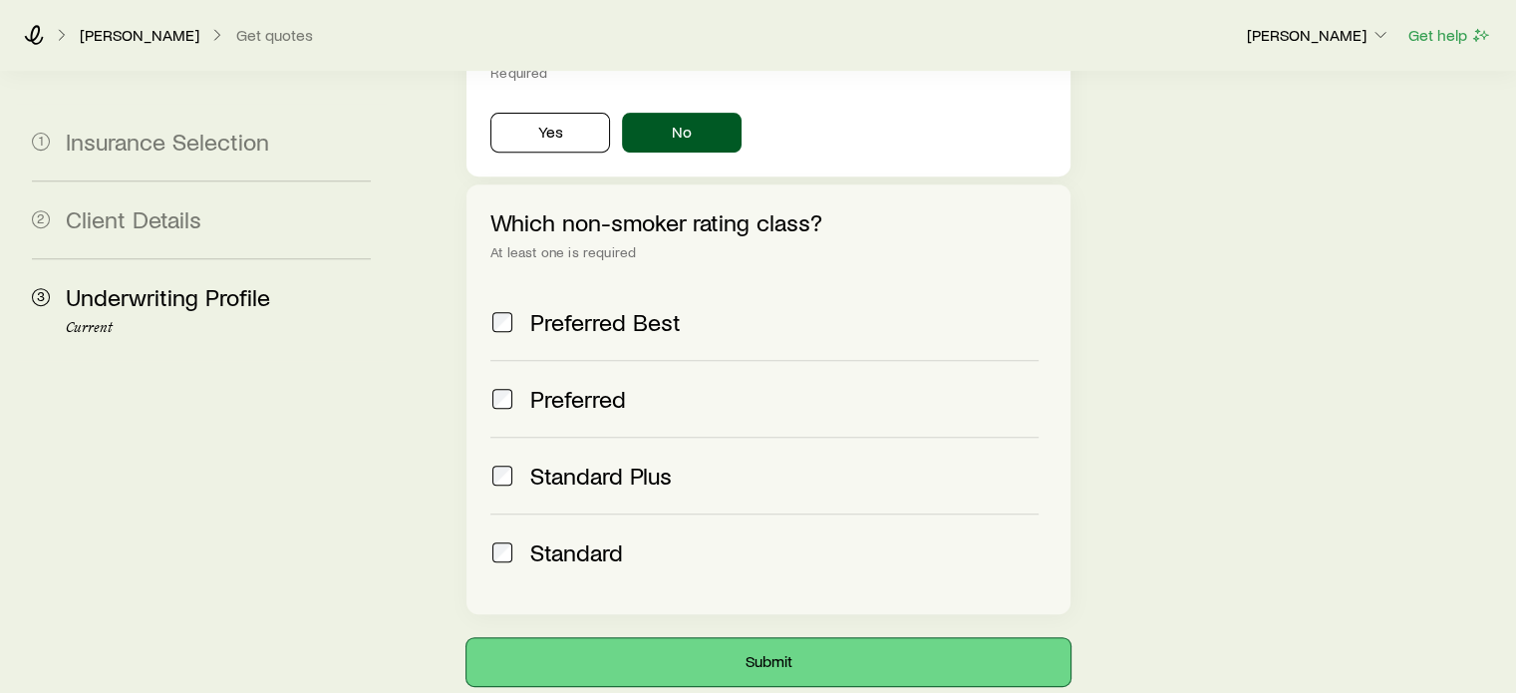
click at [757, 638] on button "Submit" at bounding box center [767, 662] width 603 height 48
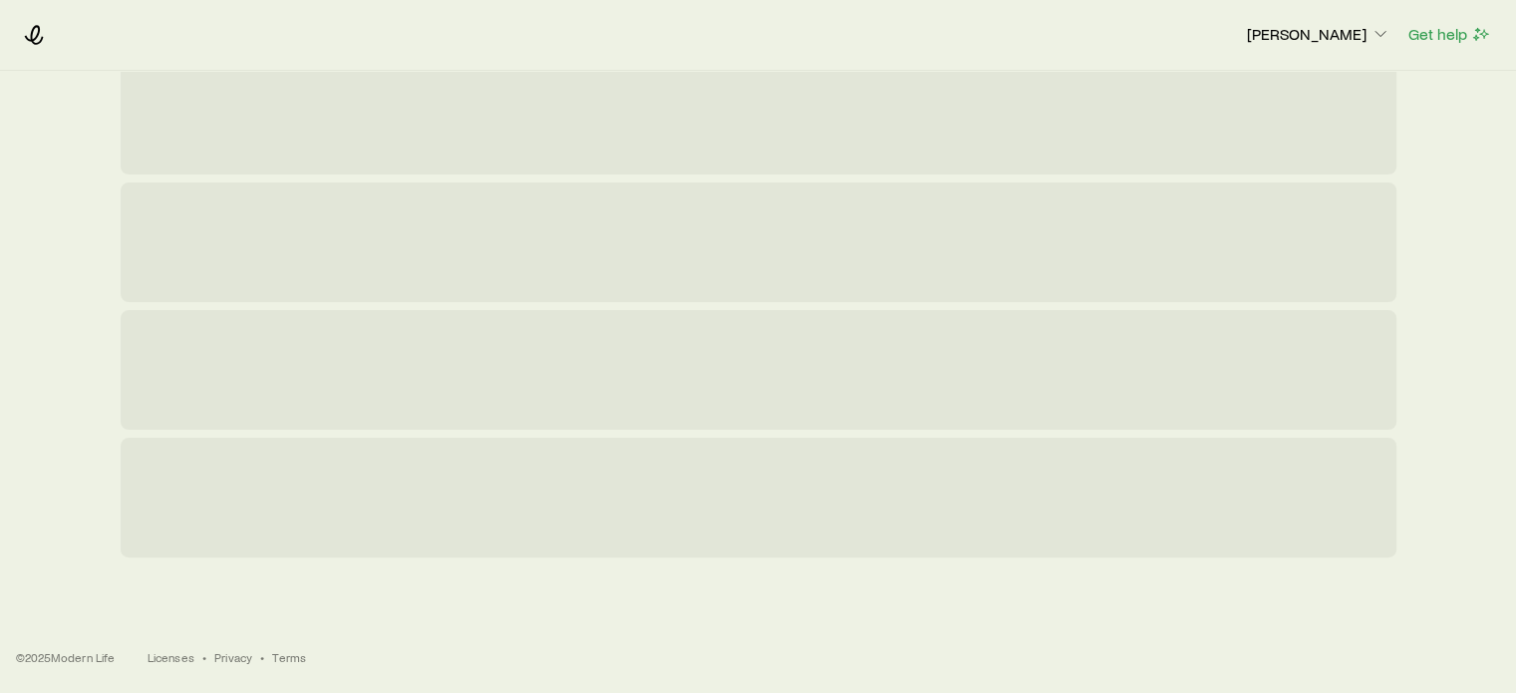
scroll to position [0, 0]
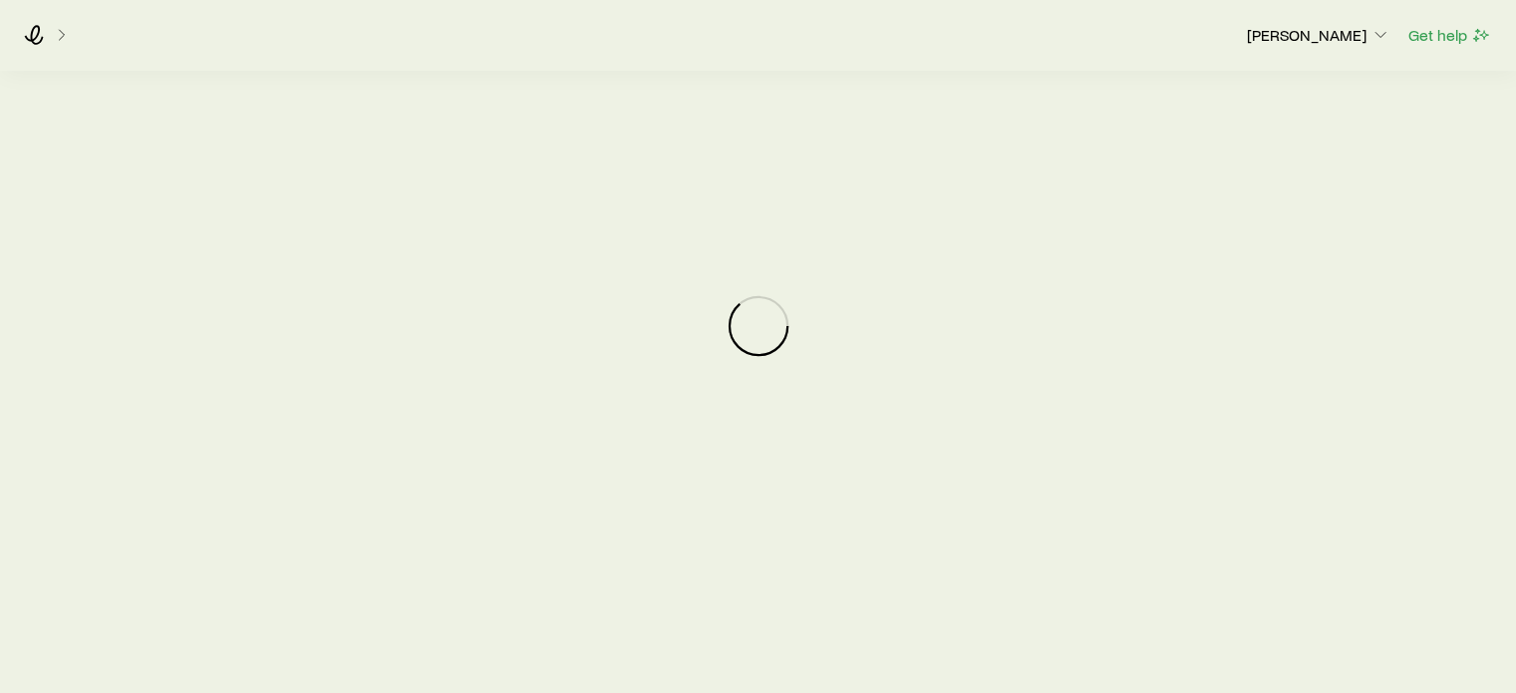
scroll to position [100, 0]
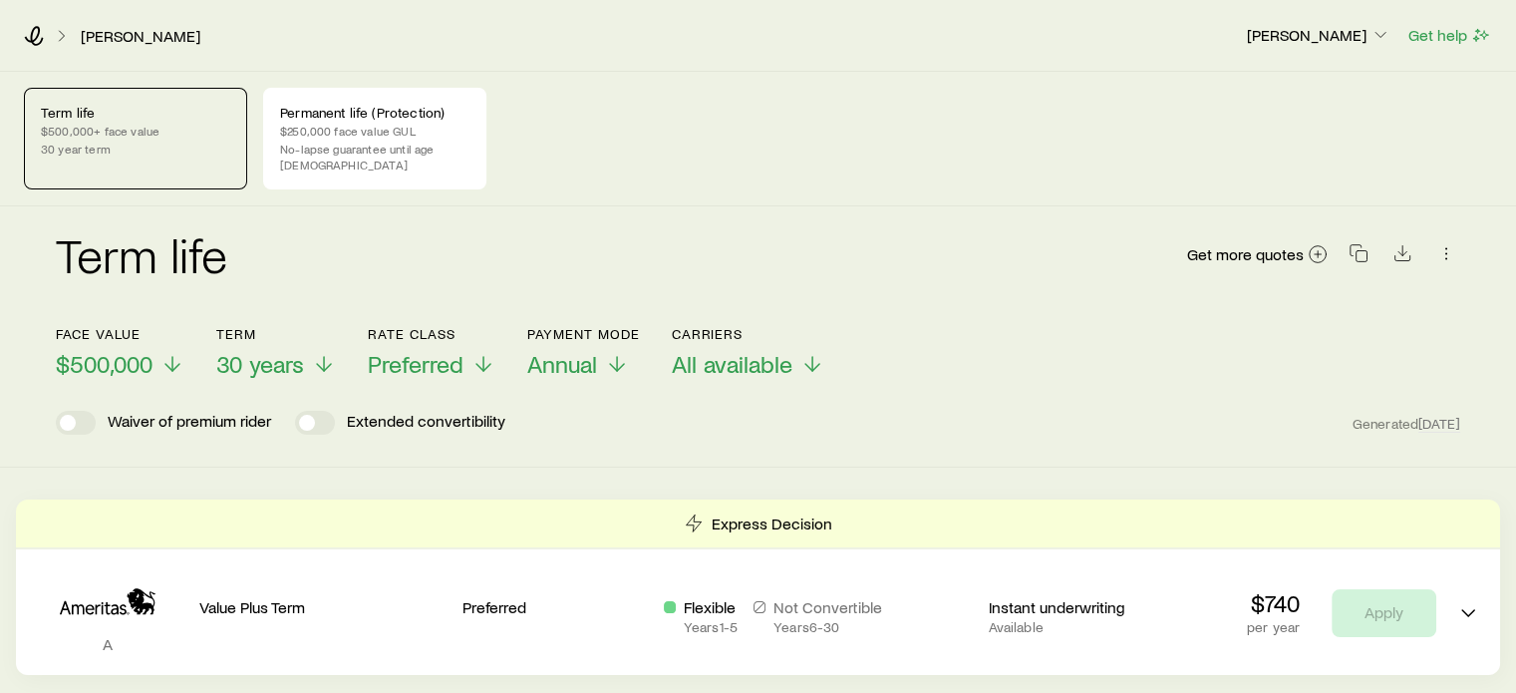
click at [944, 230] on div "Term life Get more quotes" at bounding box center [758, 266] width 1404 height 72
click at [68, 411] on span at bounding box center [76, 423] width 40 height 24
click at [72, 415] on span at bounding box center [68, 423] width 16 height 16
click at [319, 143] on p "No-lapse guarantee until age [DEMOGRAPHIC_DATA]" at bounding box center [374, 157] width 189 height 32
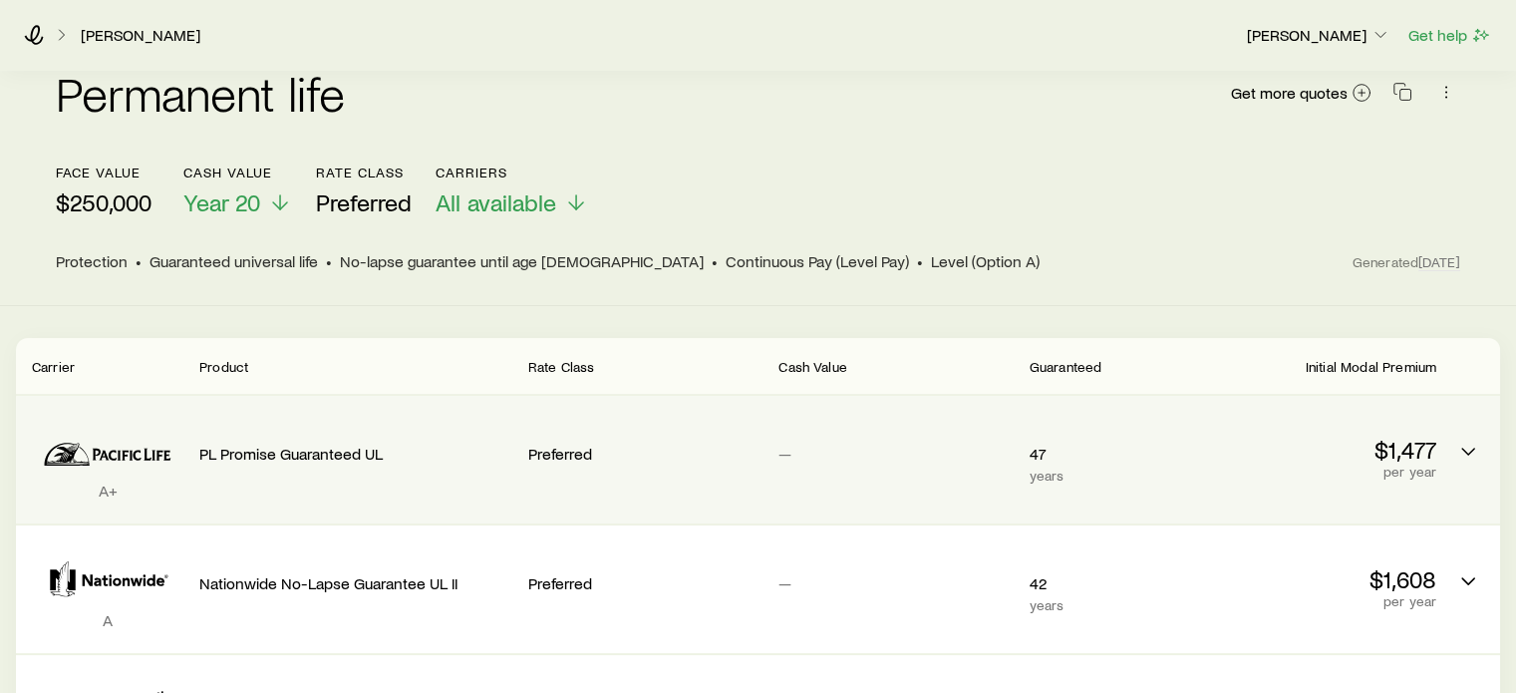
scroll to position [167, 0]
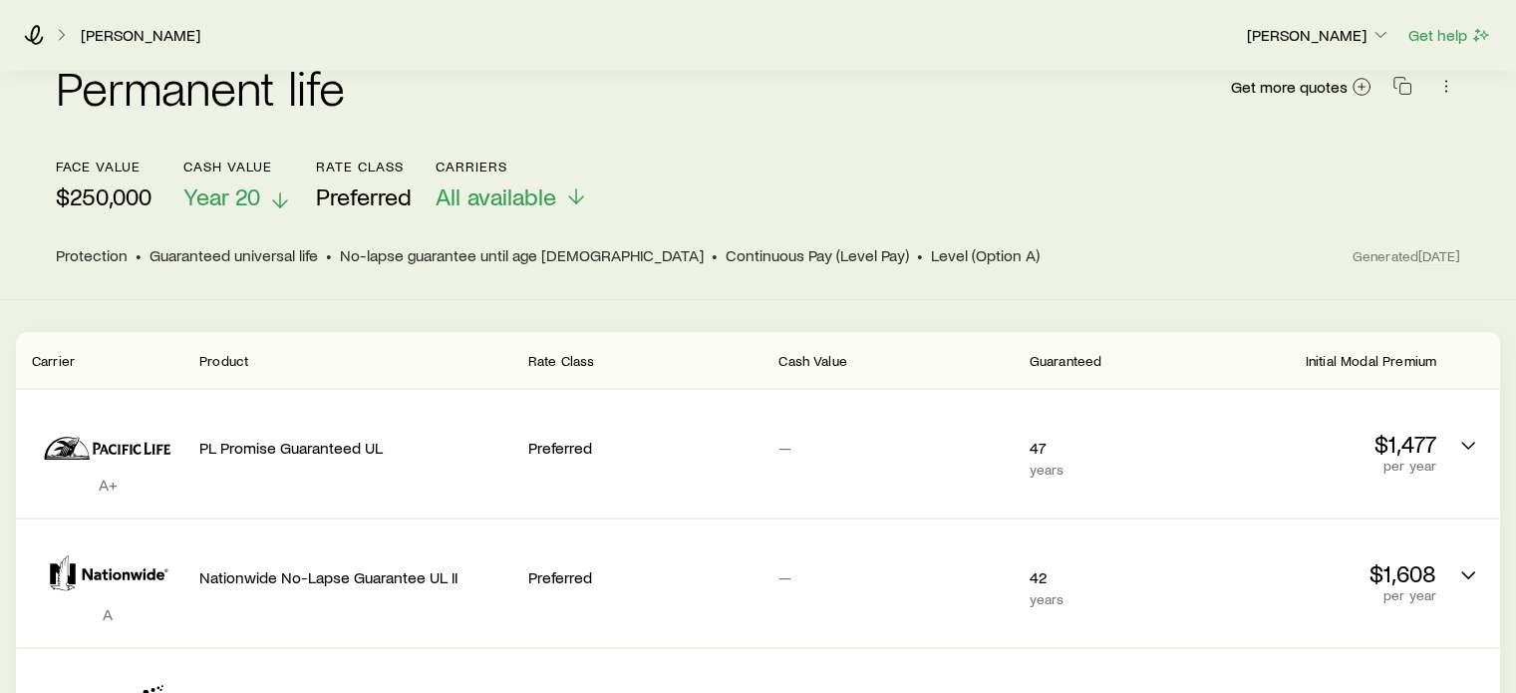
click at [279, 188] on icon at bounding box center [280, 200] width 24 height 24
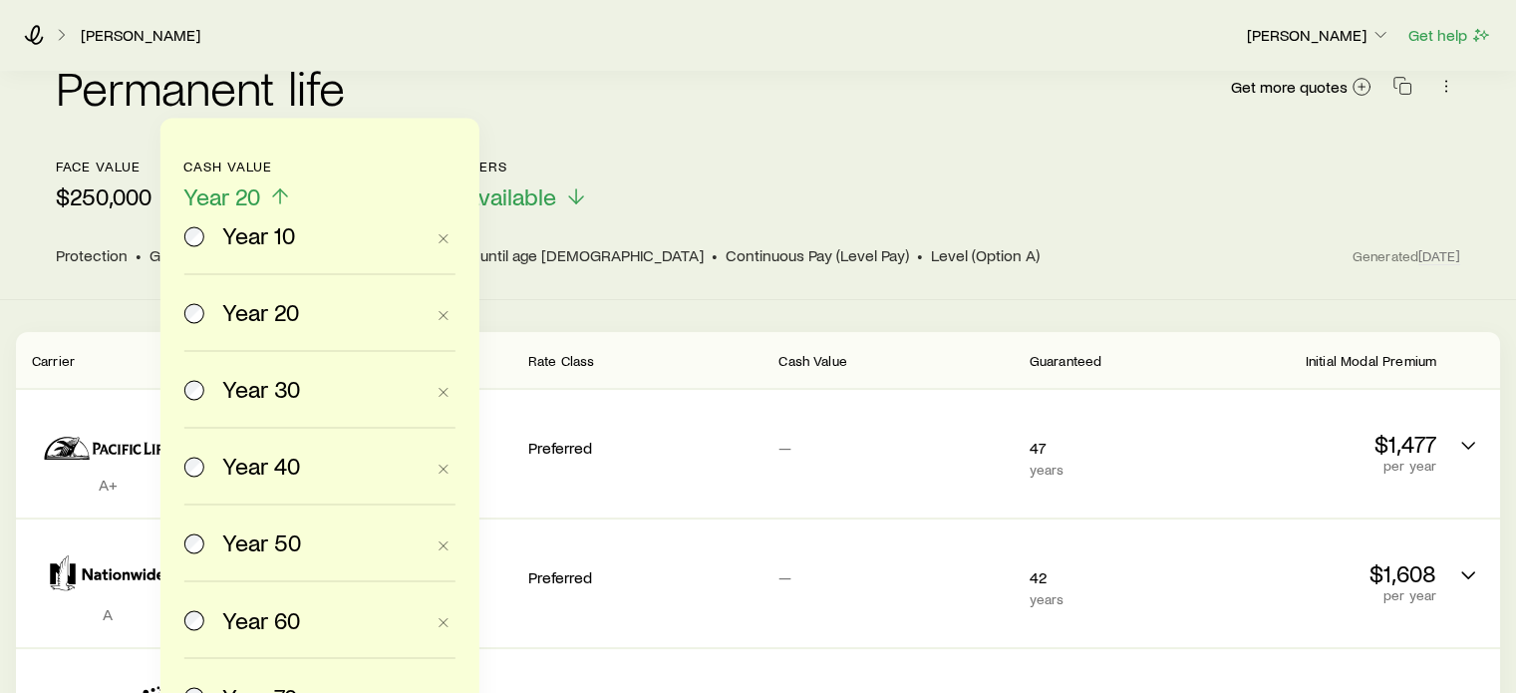
click at [681, 135] on div "Permanent life Get more quotes" at bounding box center [758, 99] width 1404 height 120
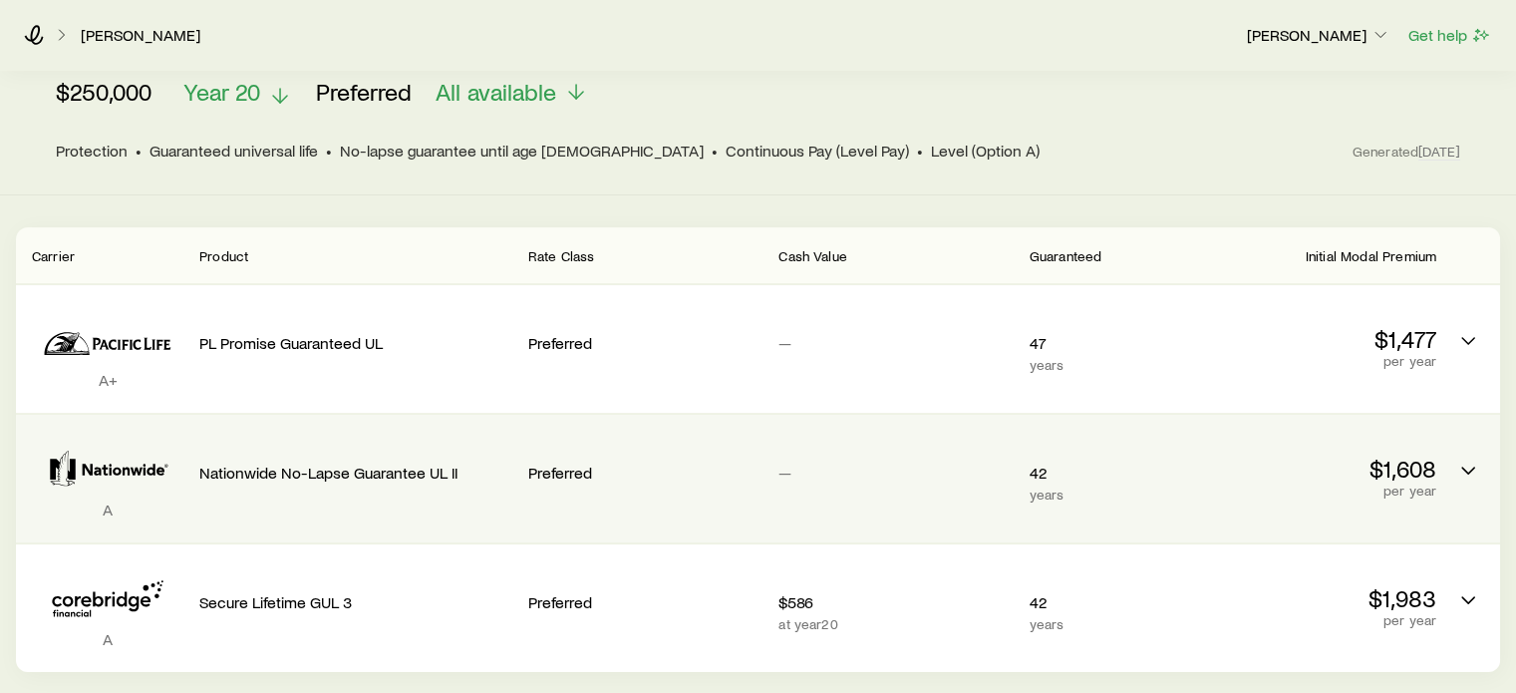
scroll to position [267, 0]
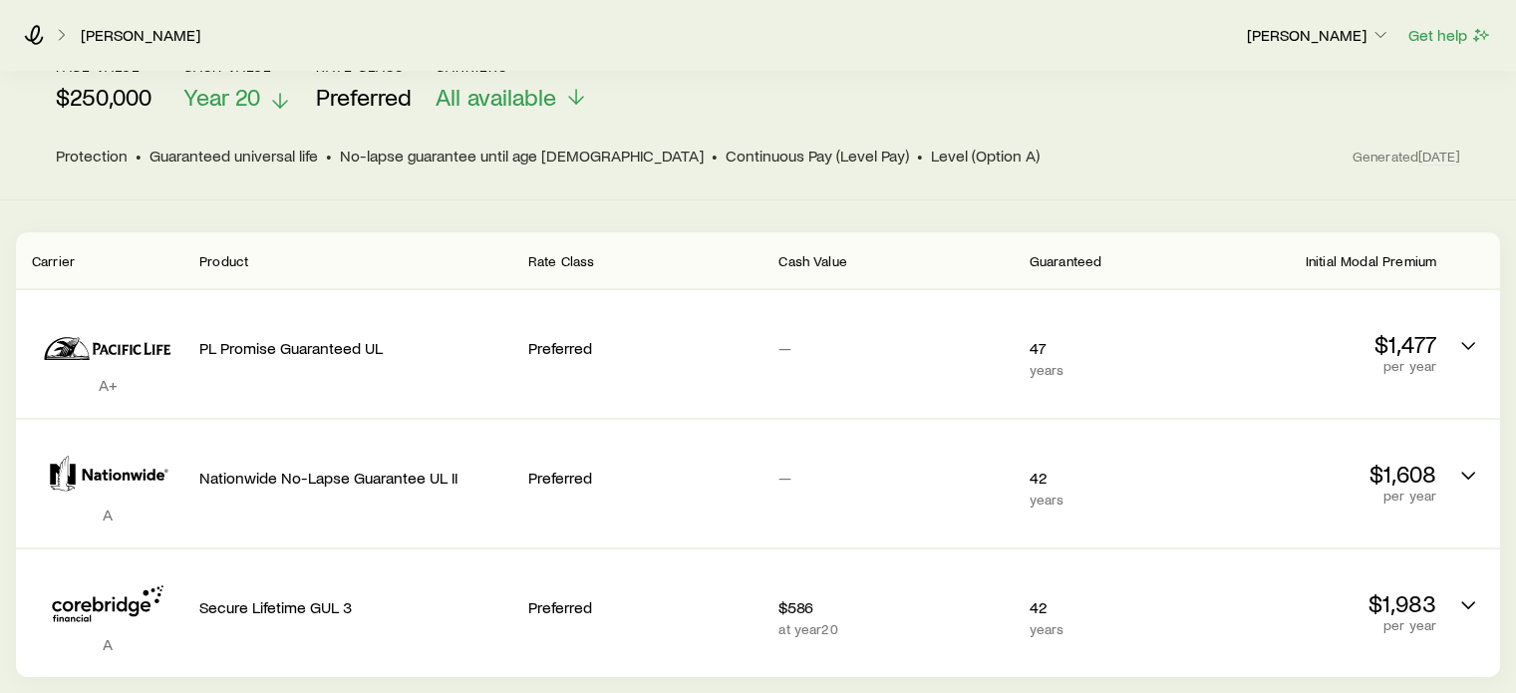
click at [280, 94] on line at bounding box center [280, 101] width 0 height 14
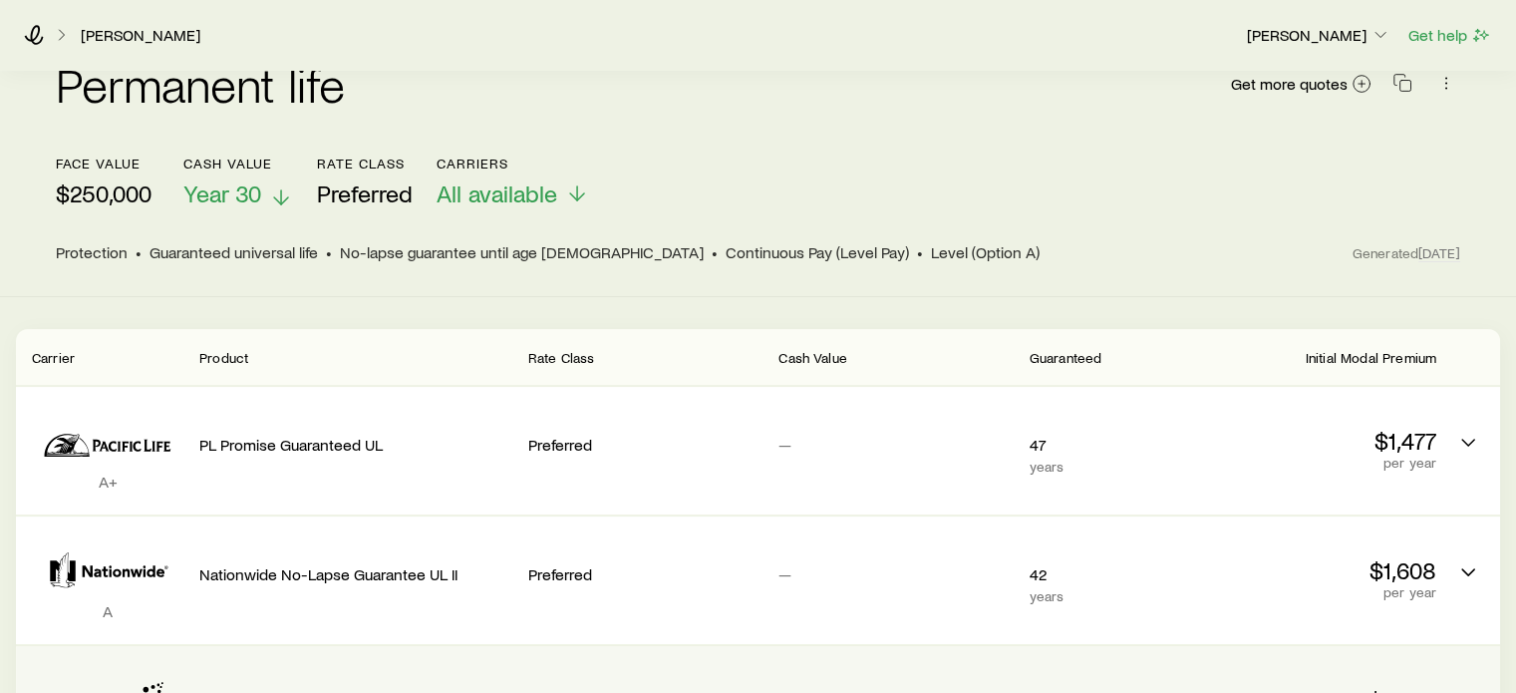
scroll to position [167, 0]
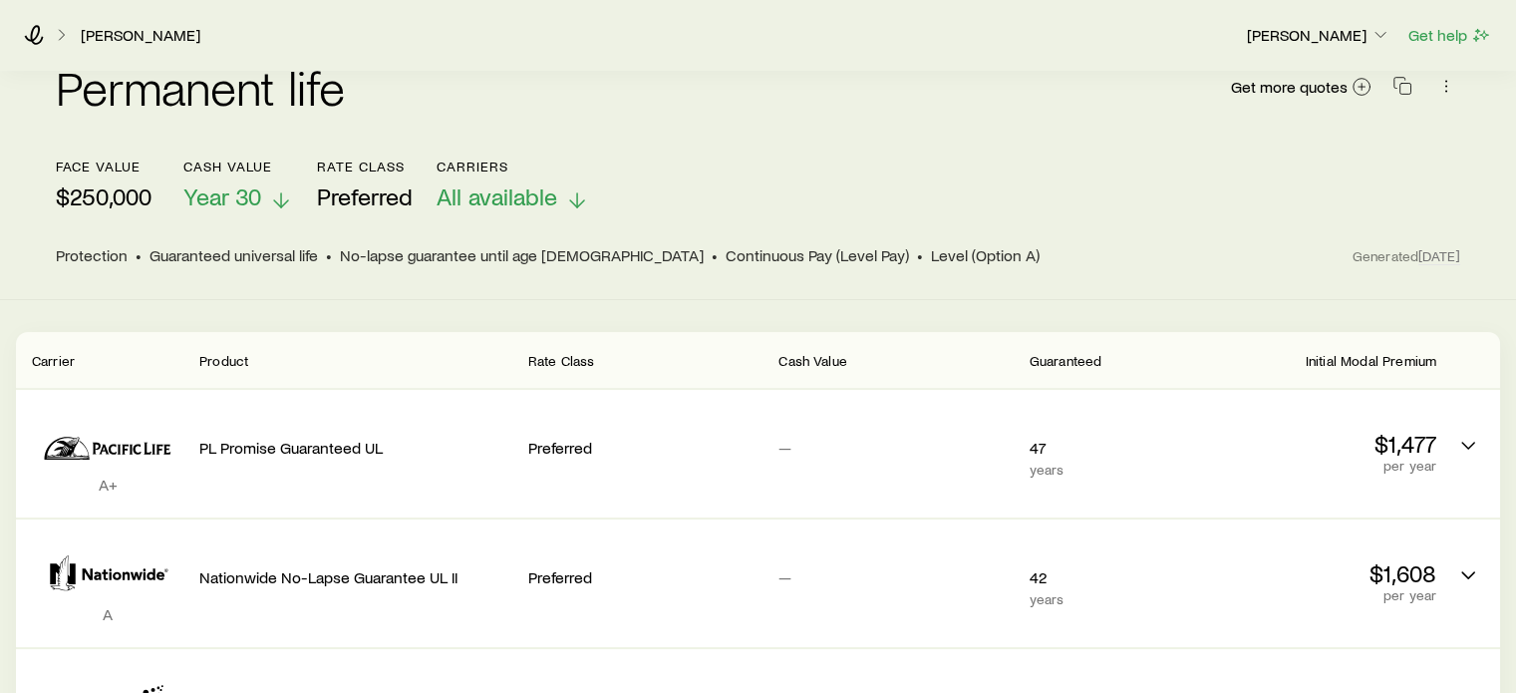
click at [582, 188] on icon at bounding box center [577, 200] width 24 height 24
click at [851, 101] on div "Permanent life Get more quotes" at bounding box center [758, 99] width 1404 height 72
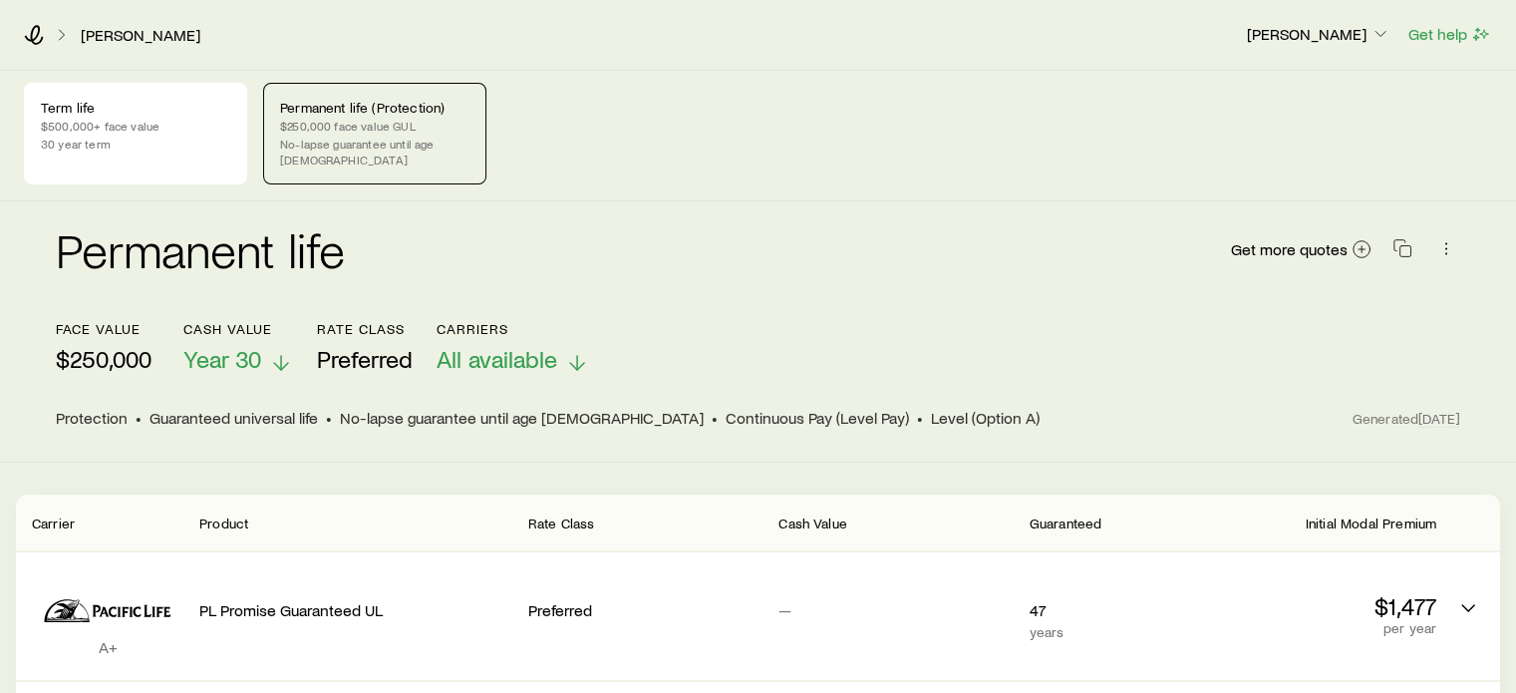
scroll to position [0, 0]
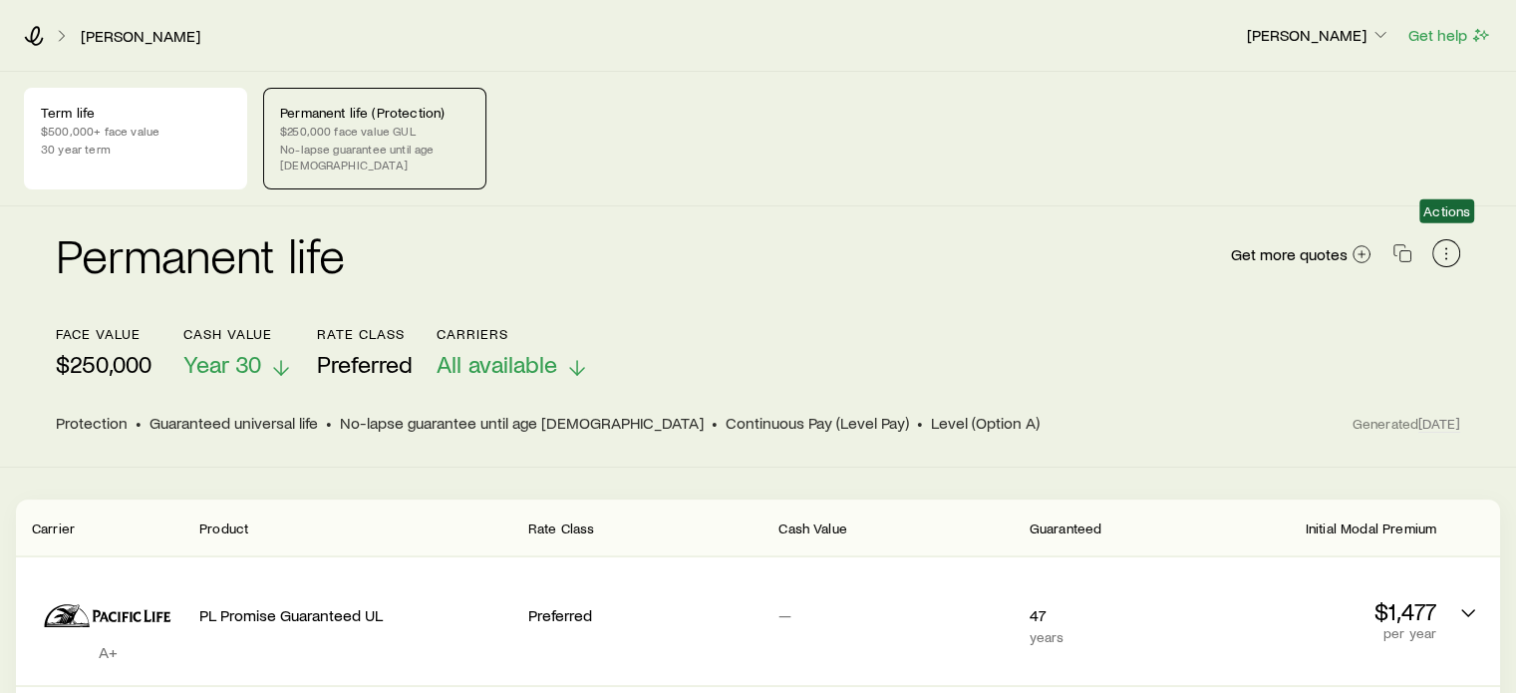
click at [1446, 243] on icon "button" at bounding box center [1446, 253] width 20 height 20
click at [1399, 147] on div "Term life $500,000+ face value 30 year term Permanent life (Protection) $250,00…" at bounding box center [758, 139] width 1468 height 102
click at [334, 130] on p "$250,000 face value GUL" at bounding box center [374, 131] width 189 height 16
click at [150, 133] on p "$500,000+ face value" at bounding box center [135, 131] width 189 height 16
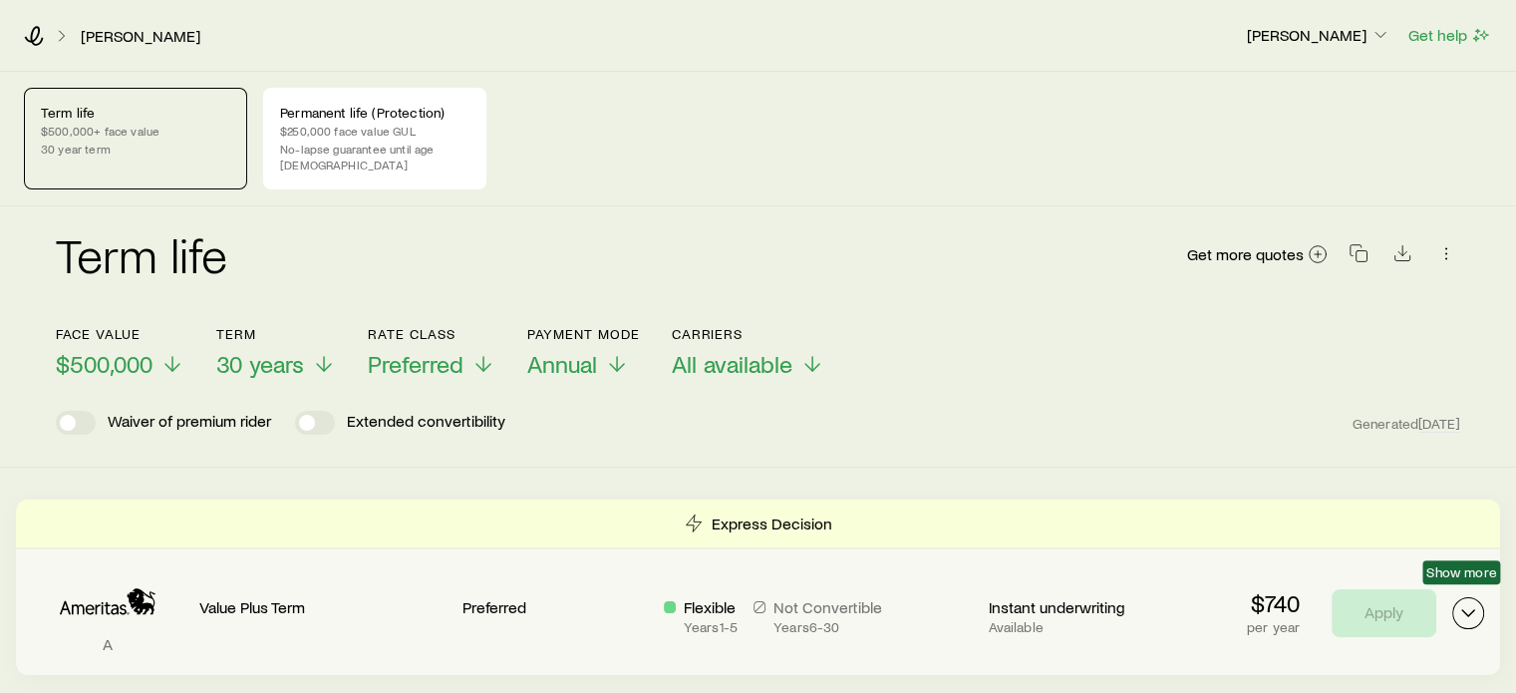
click at [1467, 601] on icon "Term quotes" at bounding box center [1468, 613] width 24 height 24
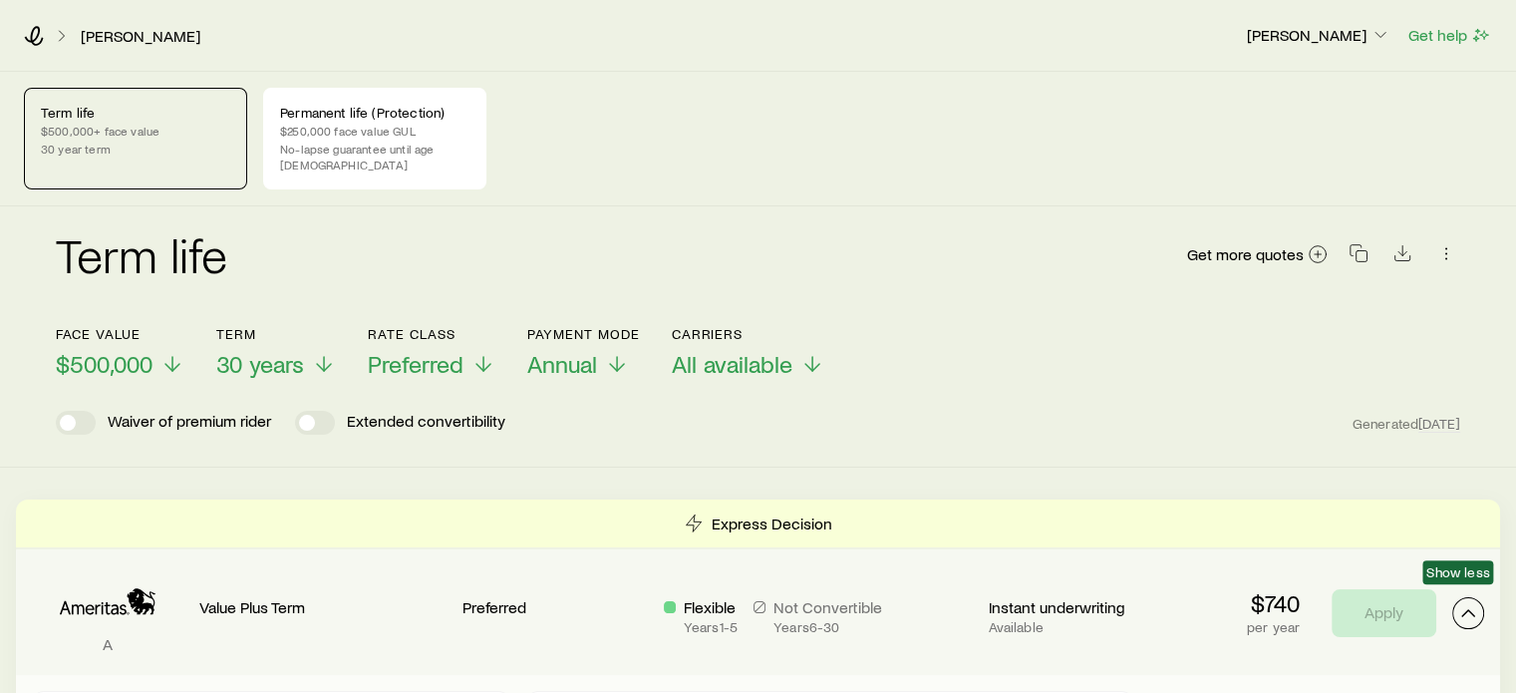
click at [1467, 601] on icon "Term quotes" at bounding box center [1468, 613] width 24 height 24
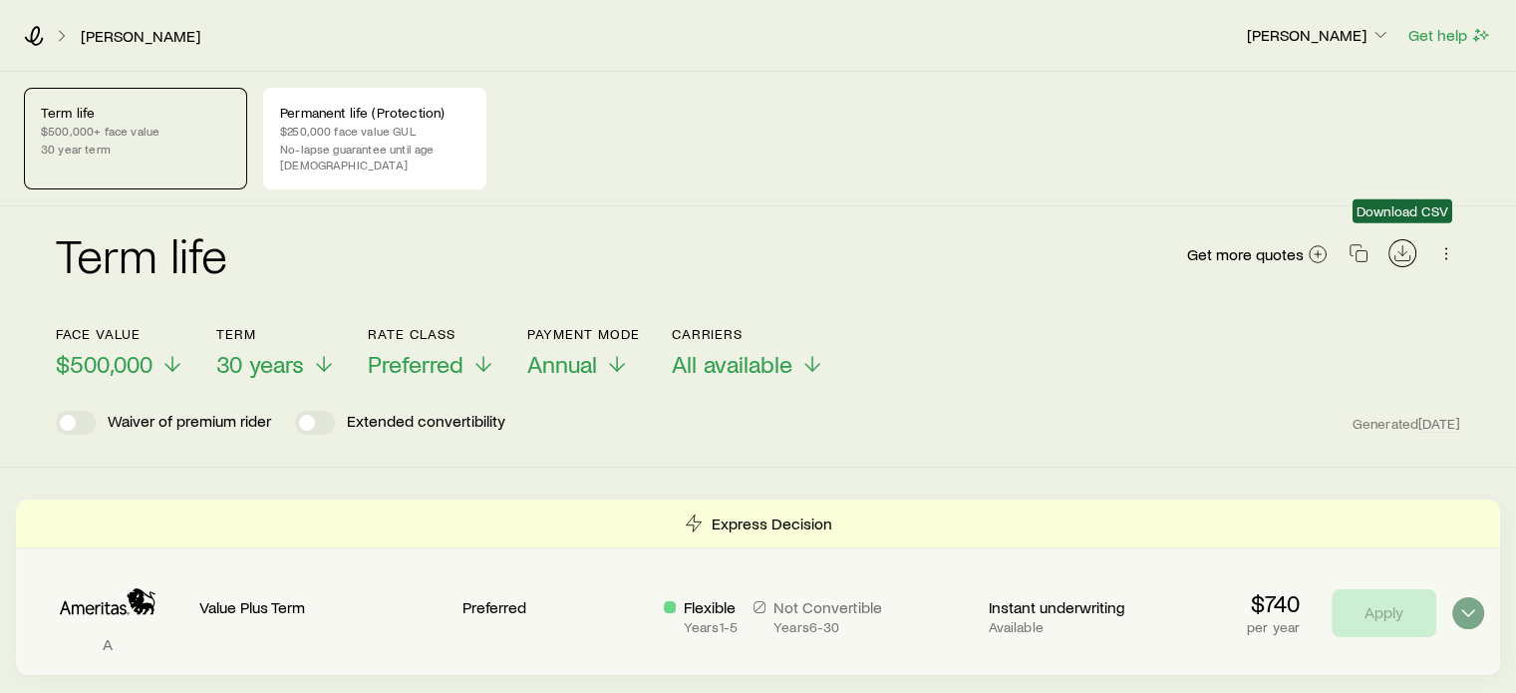
click at [1397, 243] on icon "Download CSV" at bounding box center [1402, 253] width 20 height 20
click at [1358, 243] on icon "button" at bounding box center [1358, 253] width 20 height 20
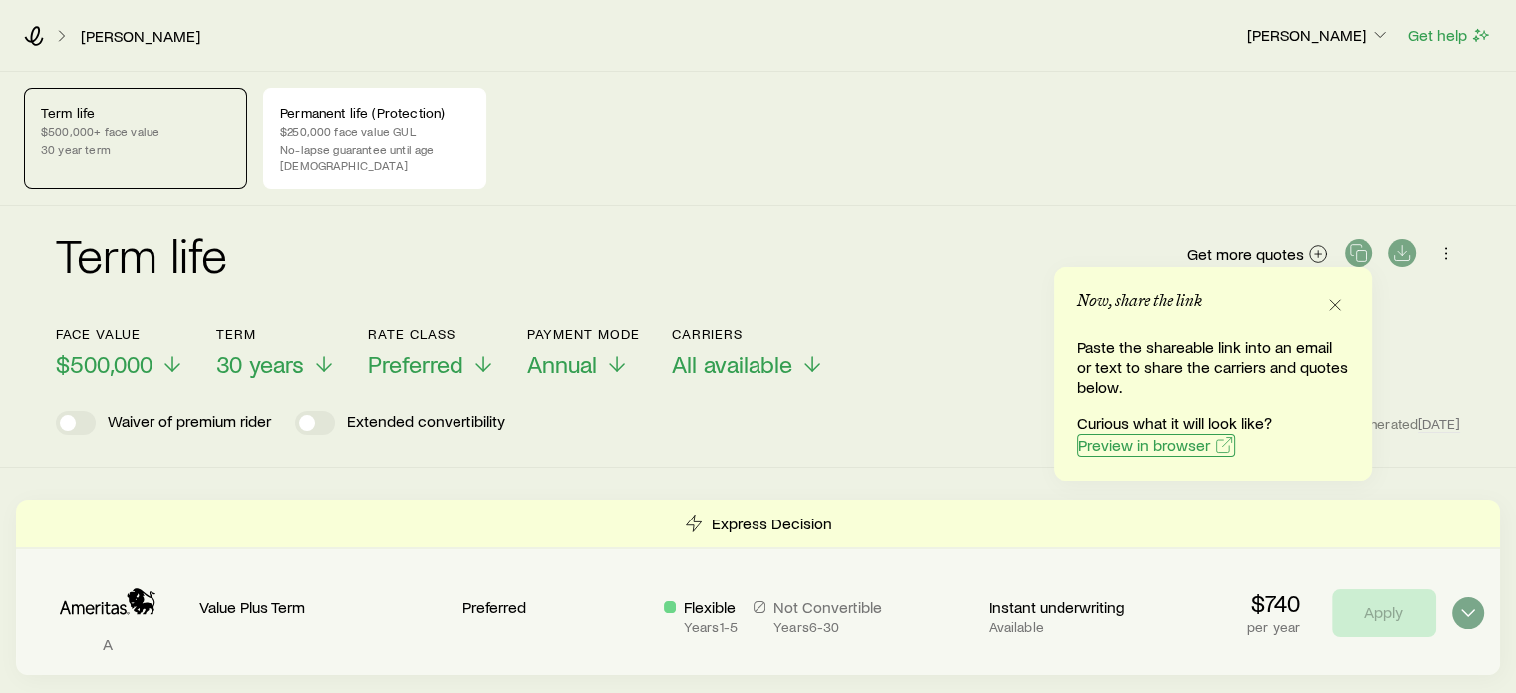
click at [1168, 445] on span "Preview in browser" at bounding box center [1144, 445] width 132 height 16
